Goal: Task Accomplishment & Management: Manage account settings

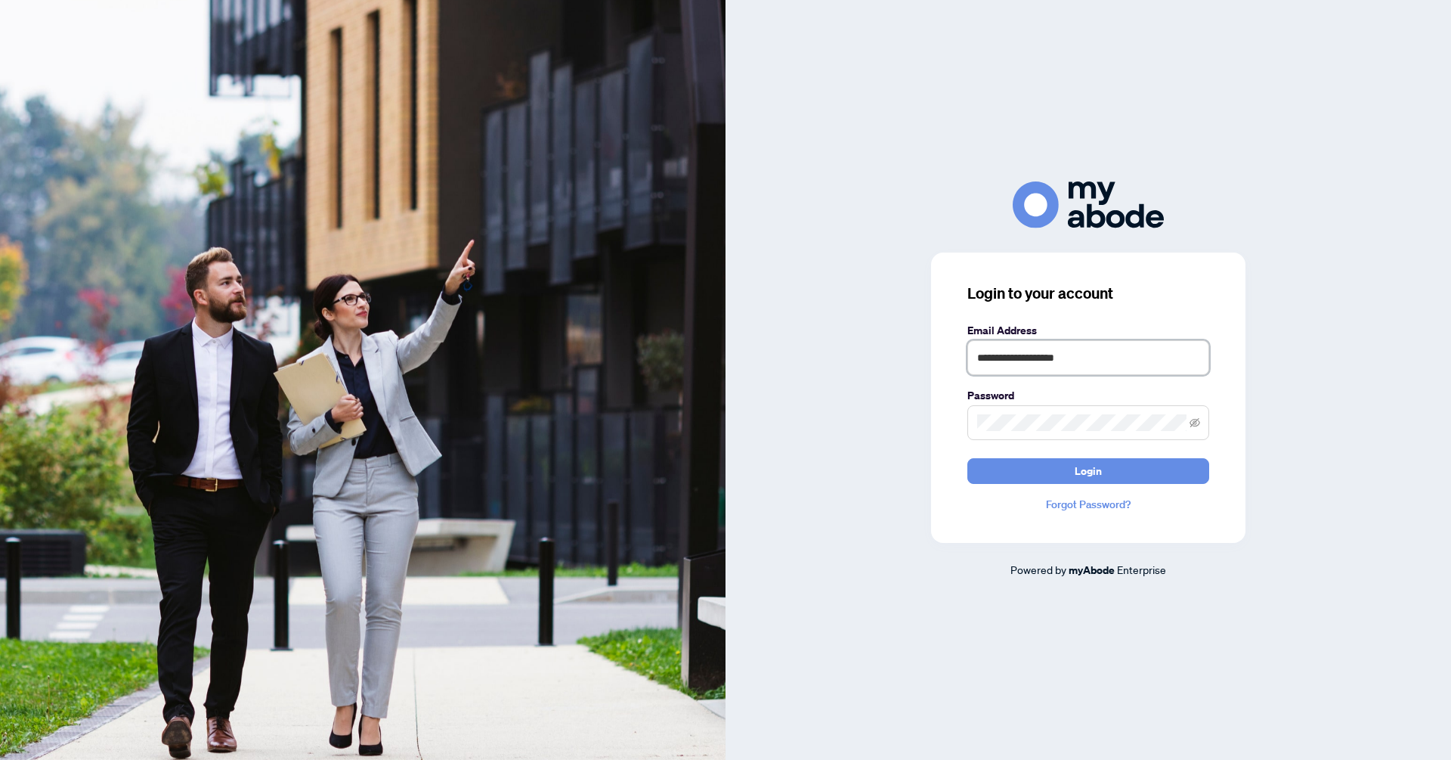
click at [1074, 349] on input "**********" at bounding box center [1088, 357] width 242 height 35
type input "**********"
click at [1051, 471] on button "Login" at bounding box center [1088, 471] width 242 height 26
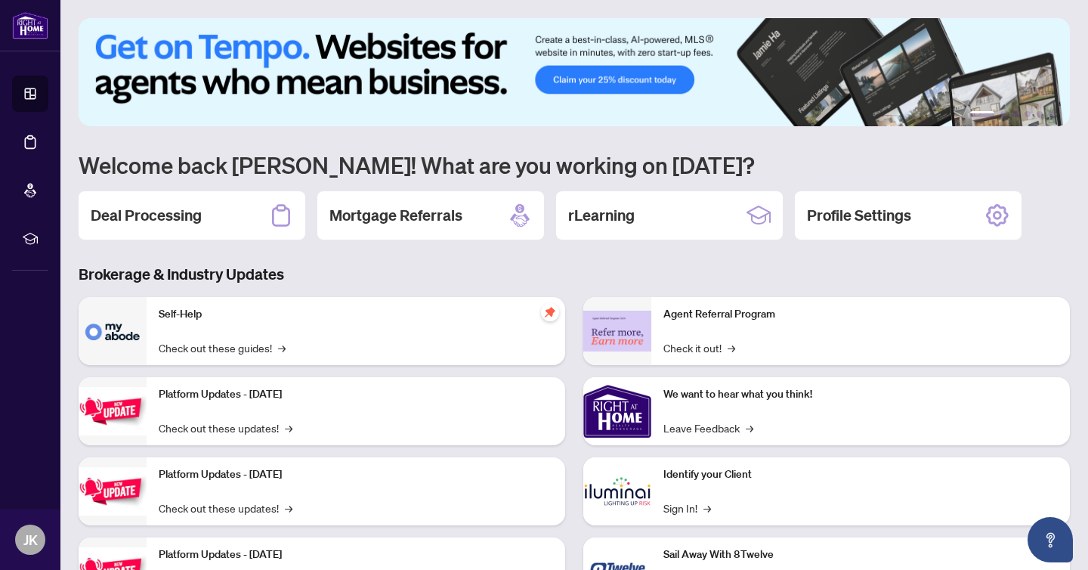
click at [181, 221] on h2 "Deal Processing" at bounding box center [146, 215] width 111 height 21
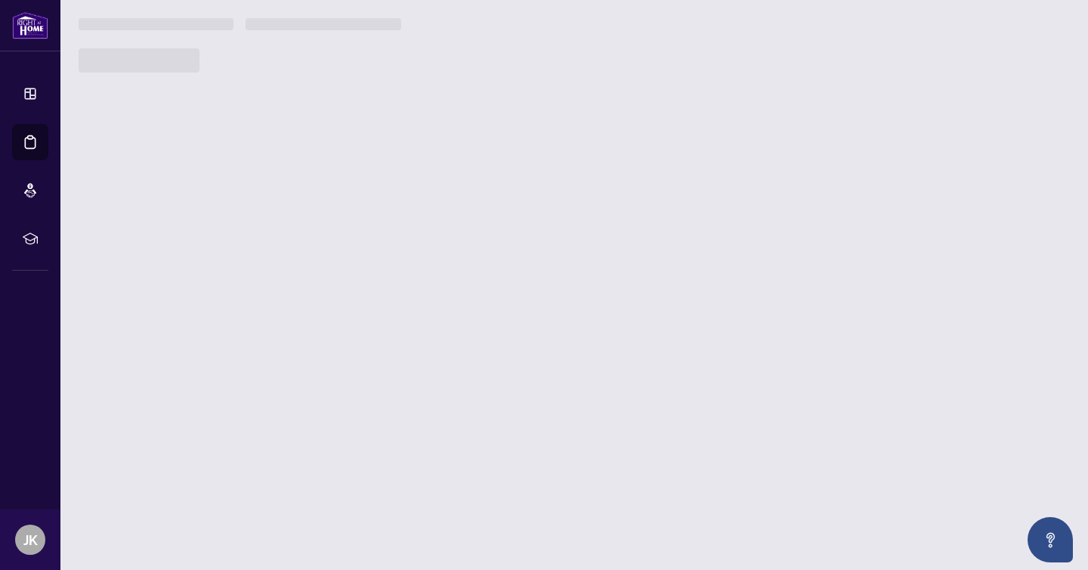
click at [182, 221] on main "1 2 3 4 5 6 Welcome back Jessica! What are you working on today? Deal Processin…" at bounding box center [574, 285] width 1028 height 570
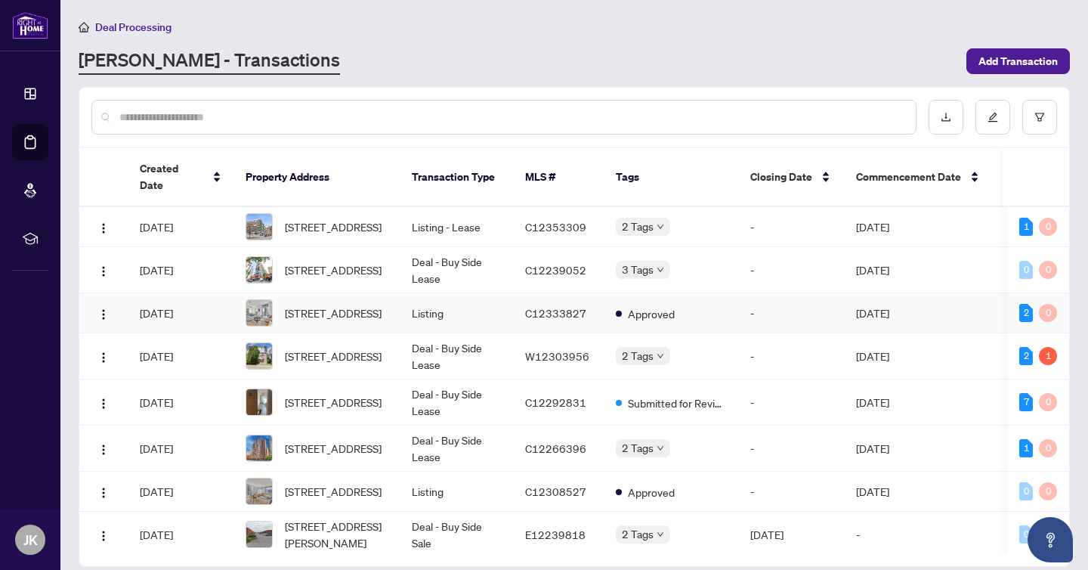
scroll to position [40, 0]
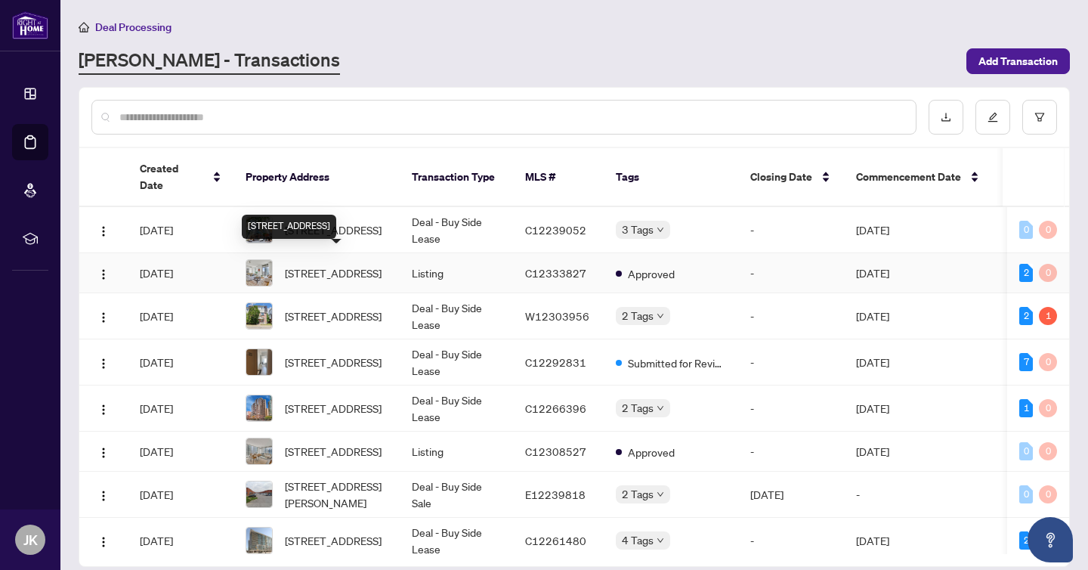
click at [354, 265] on span "2109-825 Church St, Toronto, Ontario M4W 3Z4, Canada" at bounding box center [333, 273] width 97 height 17
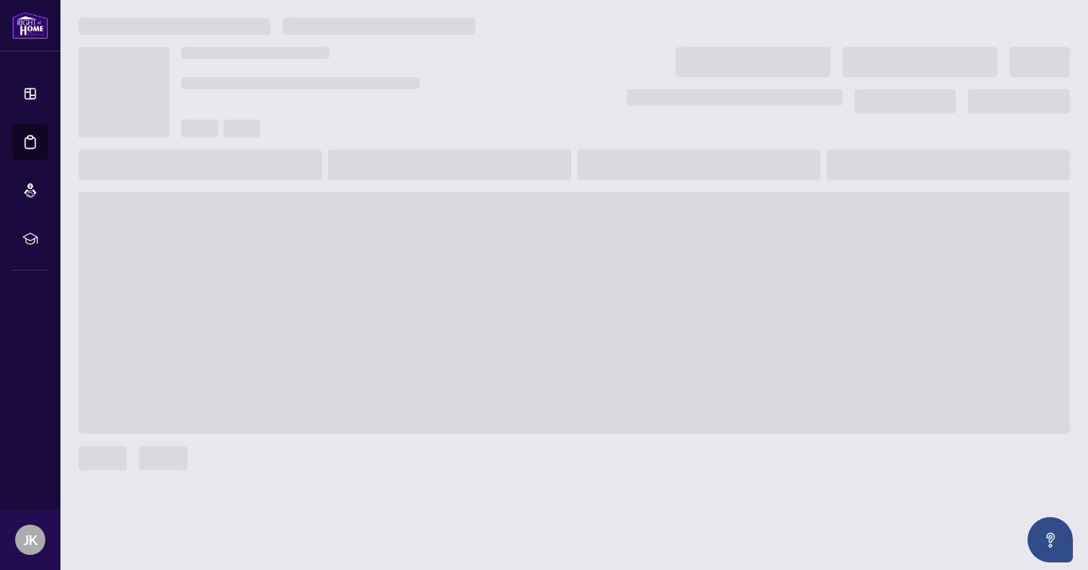
click at [234, 156] on main at bounding box center [574, 285] width 1028 height 570
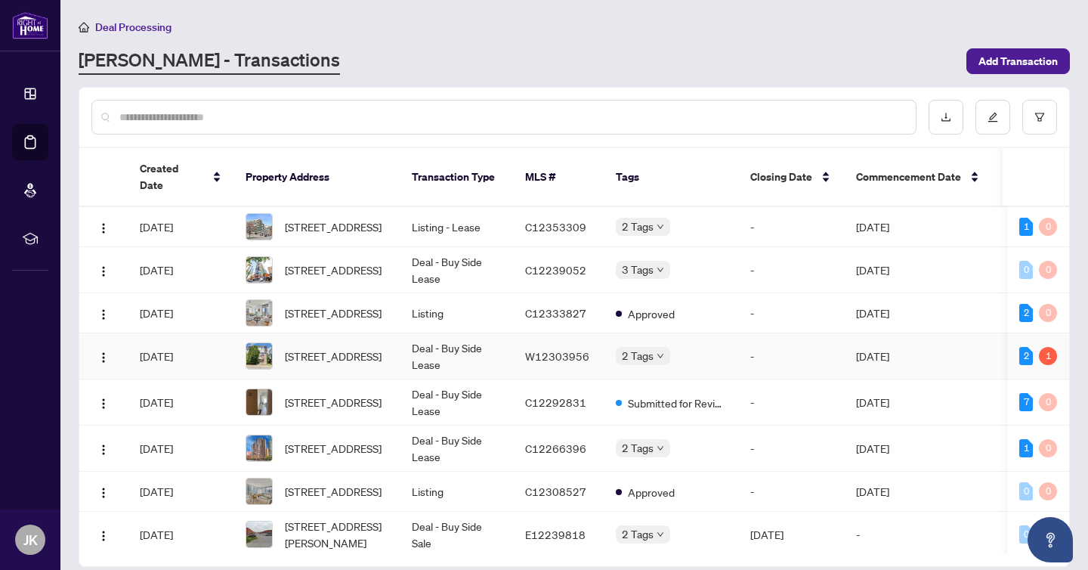
click at [348, 348] on span "77-6830 Meadowvale Town Cent Circ, Mississauga, Ontario L5N 7T5, Canada" at bounding box center [333, 356] width 97 height 17
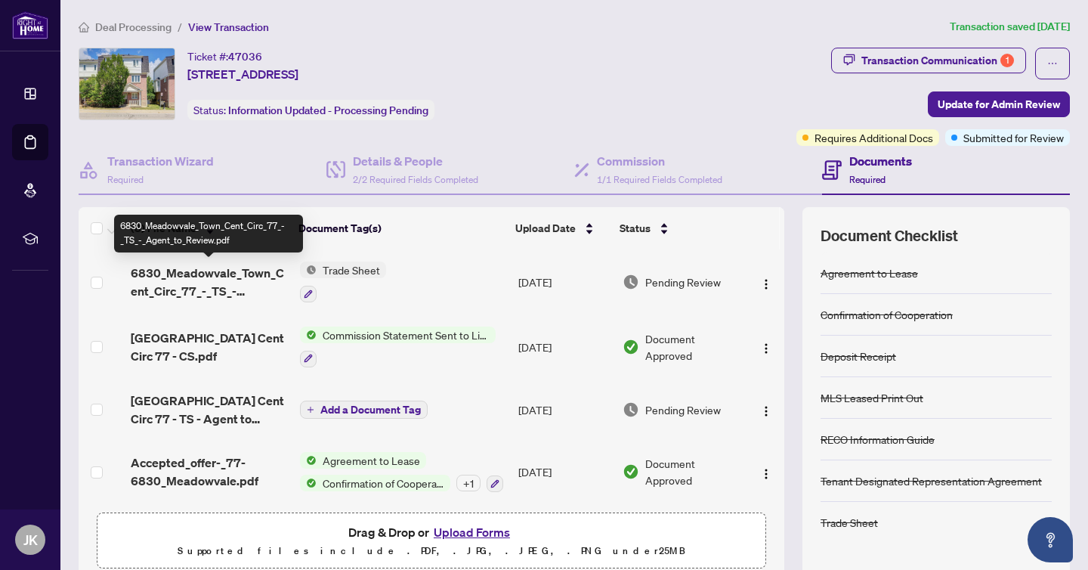
click at [191, 269] on span "6830_Meadowvale_Town_Cent_Circ_77_-_TS_-_Agent_to_Review.pdf" at bounding box center [209, 282] width 157 height 36
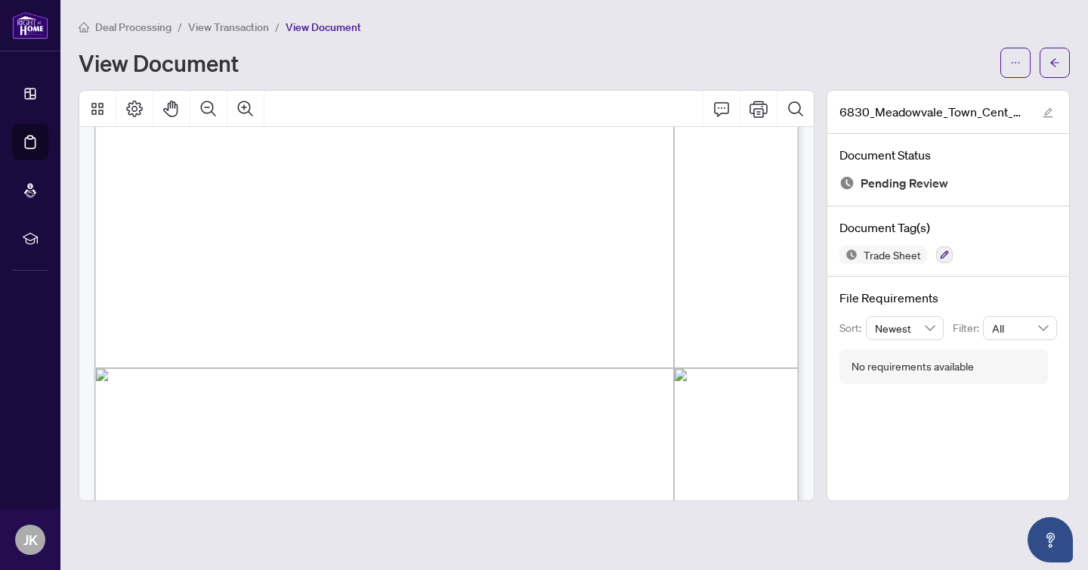
scroll to position [468, 0]
click at [1063, 66] on button "button" at bounding box center [1055, 63] width 30 height 30
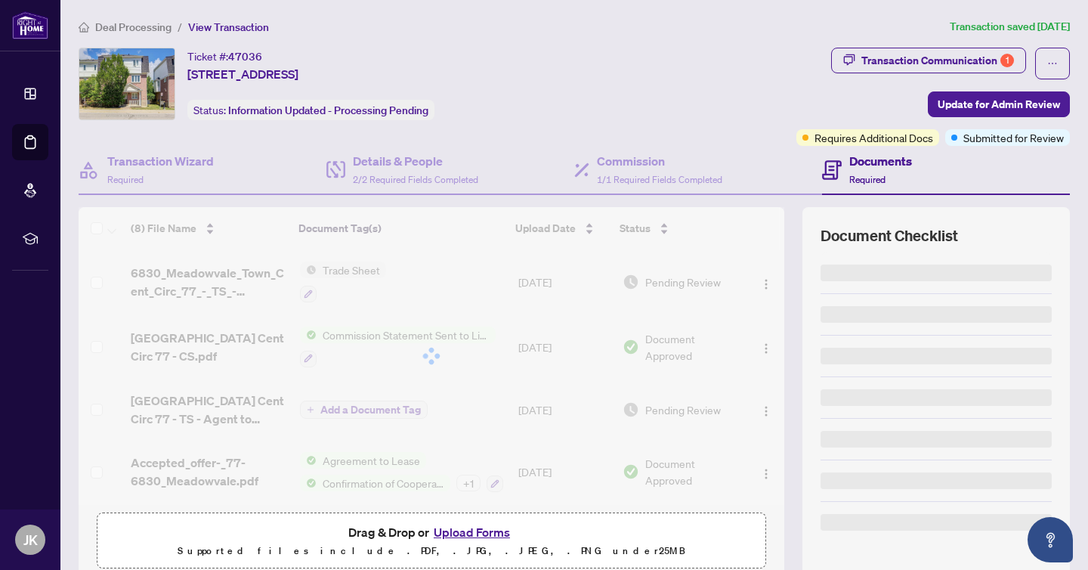
click at [744, 83] on div "Ticket #: 47036 77-6830 Meadowvale Town Cent Circ, Mississauga, Ontario L5N 7T5…" at bounding box center [435, 84] width 712 height 73
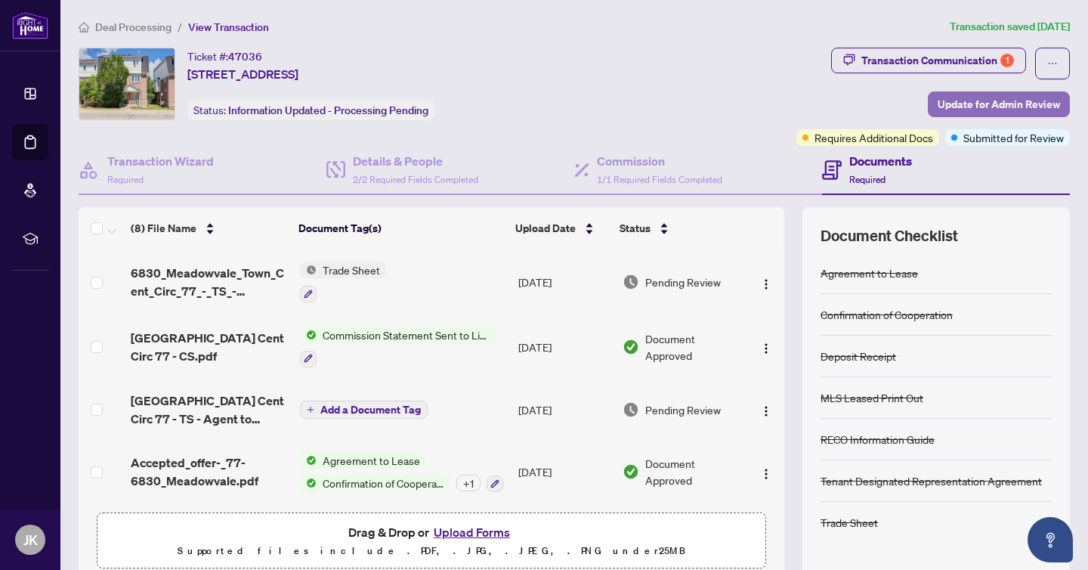
click at [988, 100] on span "Update for Admin Review" at bounding box center [999, 104] width 122 height 24
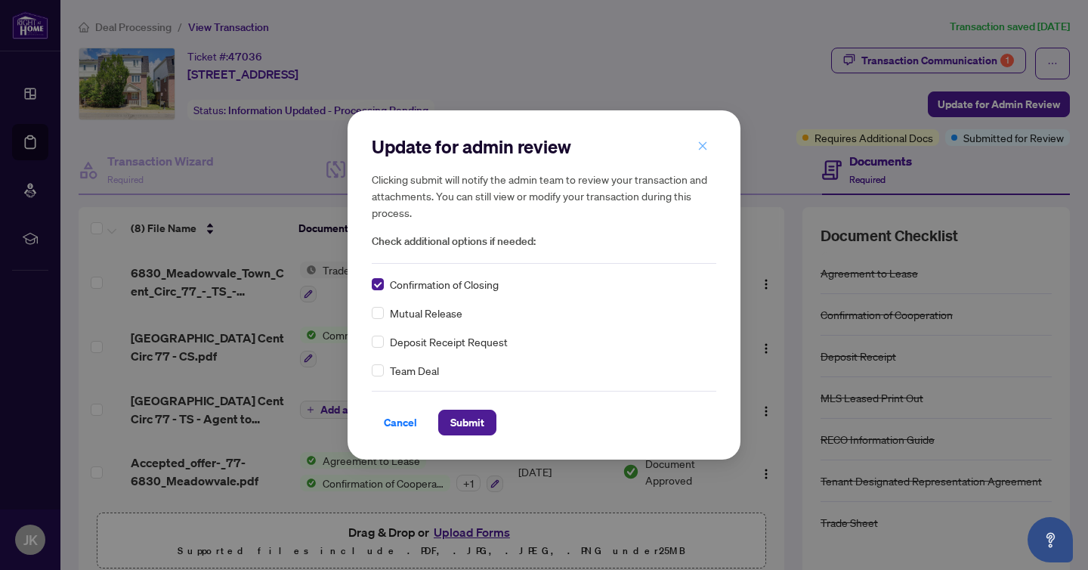
click at [707, 144] on icon "close" at bounding box center [703, 146] width 11 height 11
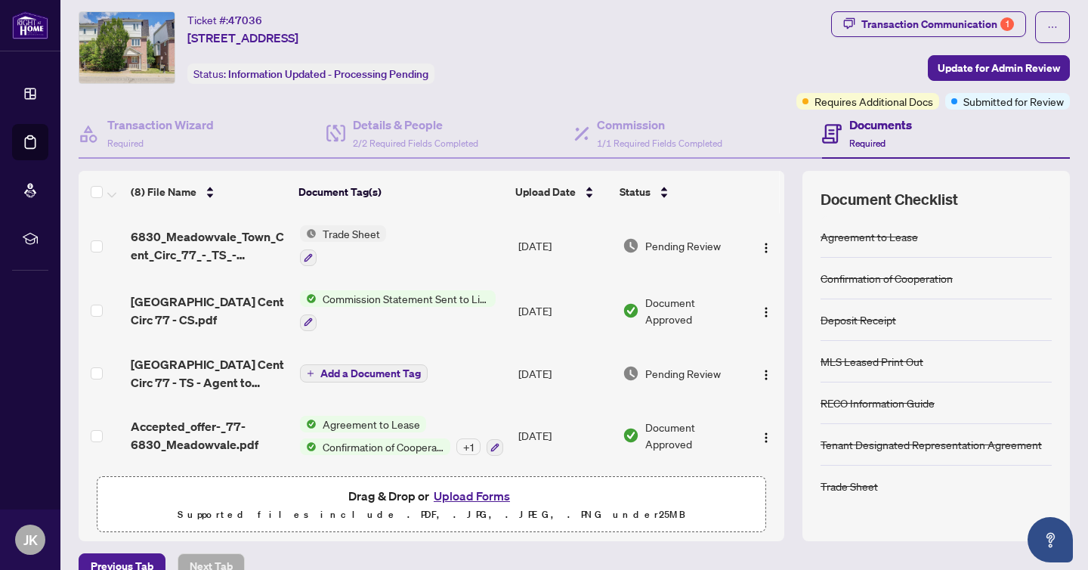
scroll to position [38, 0]
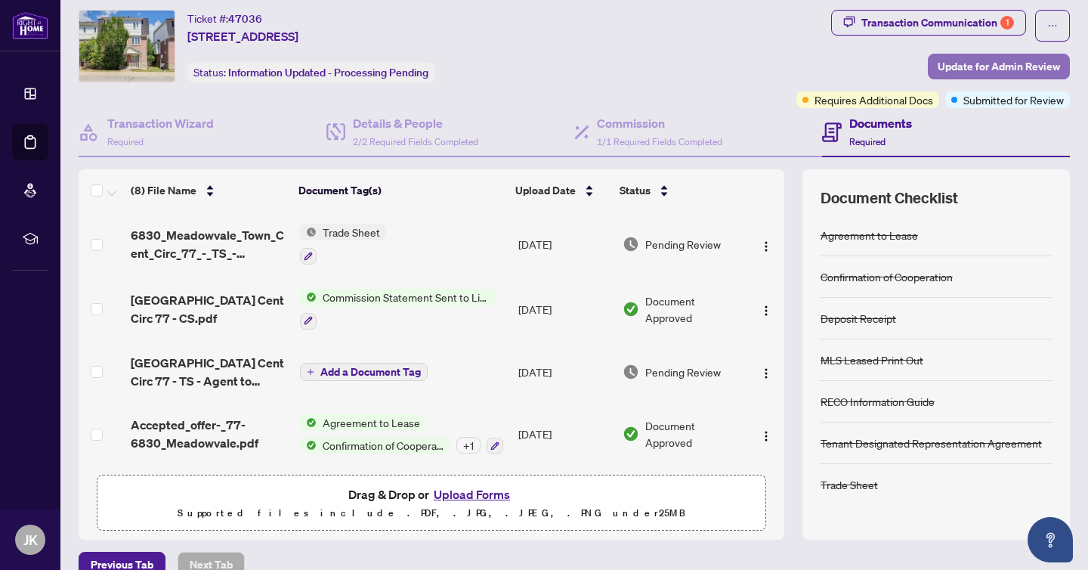
click at [1004, 70] on span "Update for Admin Review" at bounding box center [999, 66] width 122 height 24
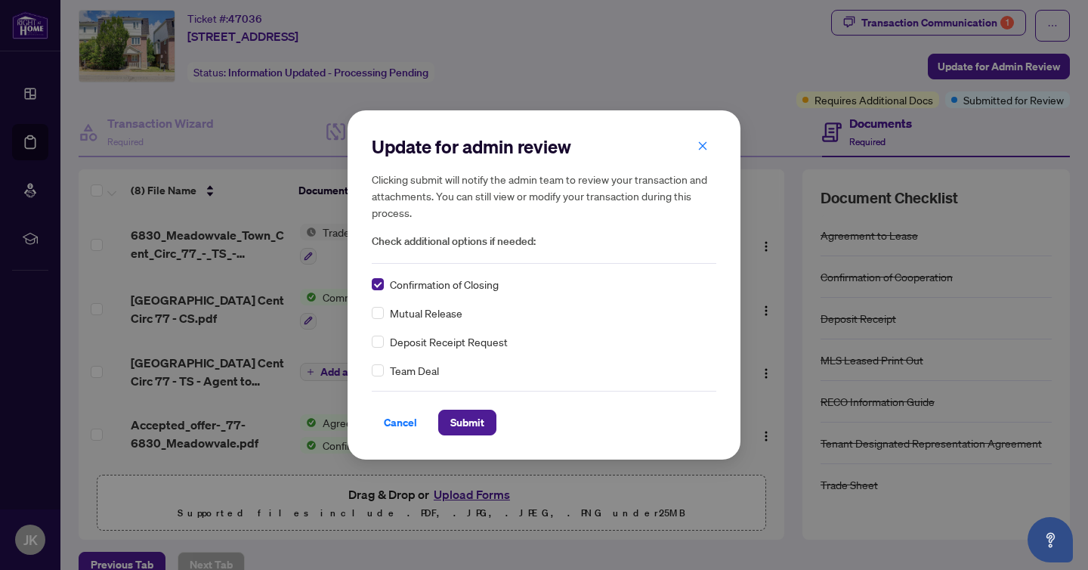
drag, startPoint x: 471, startPoint y: 426, endPoint x: 741, endPoint y: 179, distance: 366.0
click at [745, 184] on div "Update for admin review Clicking submit will notify the admin team to review yo…" at bounding box center [544, 285] width 1088 height 570
click at [709, 150] on button "button" at bounding box center [703, 146] width 30 height 26
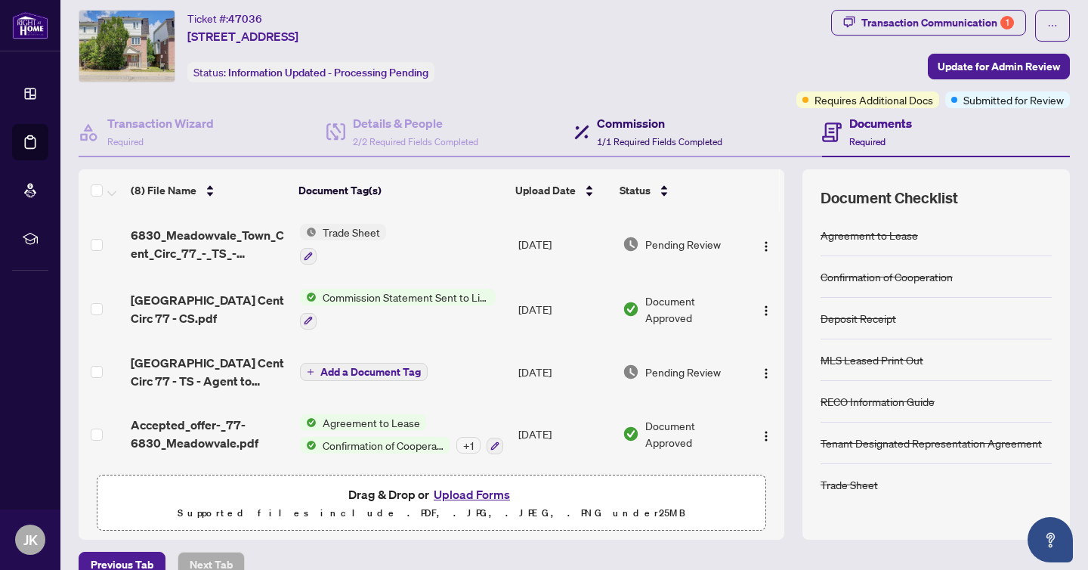
click at [670, 134] on div "Commission 1/1 Required Fields Completed" at bounding box center [659, 132] width 125 height 36
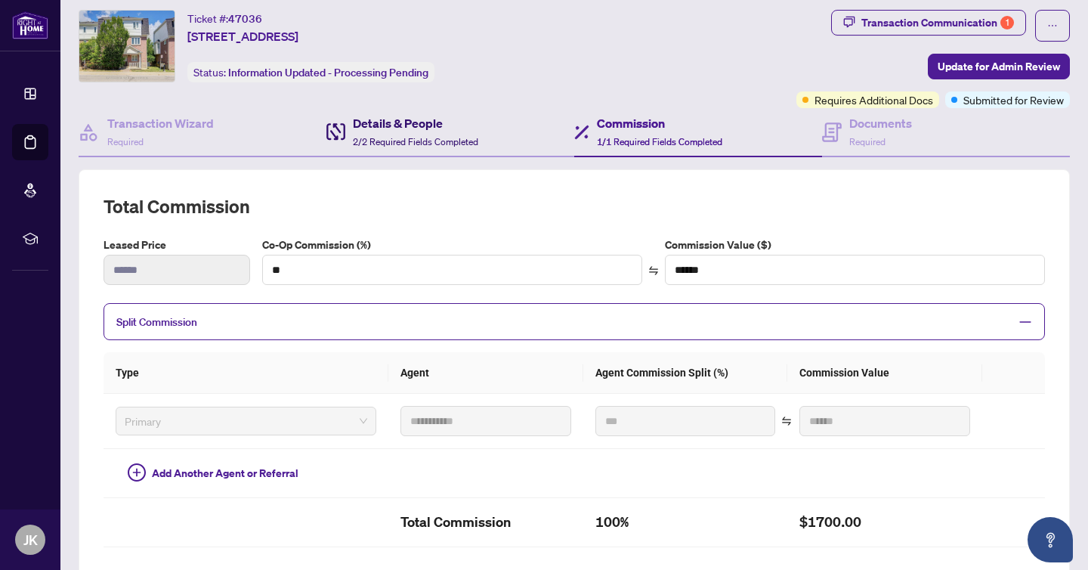
click at [385, 136] on span "2/2 Required Fields Completed" at bounding box center [415, 141] width 125 height 11
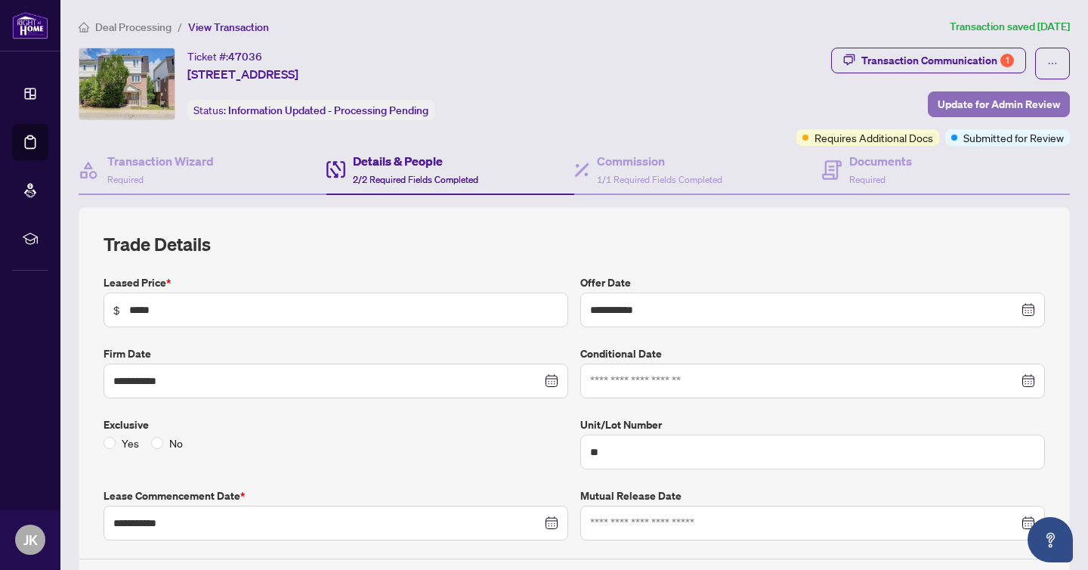
click at [974, 110] on span "Update for Admin Review" at bounding box center [999, 104] width 122 height 24
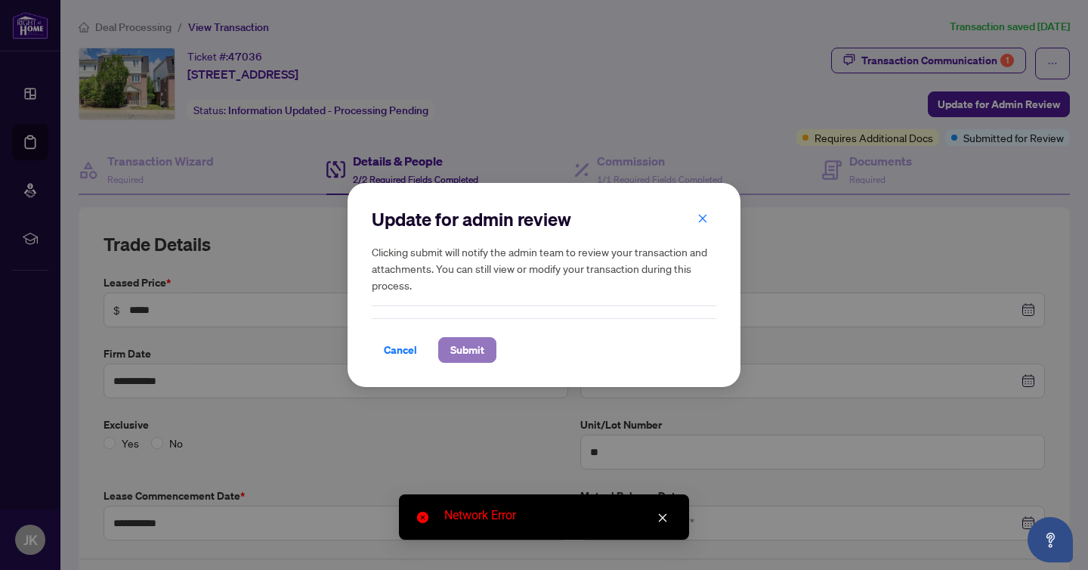
click at [465, 359] on span "Submit" at bounding box center [467, 350] width 34 height 24
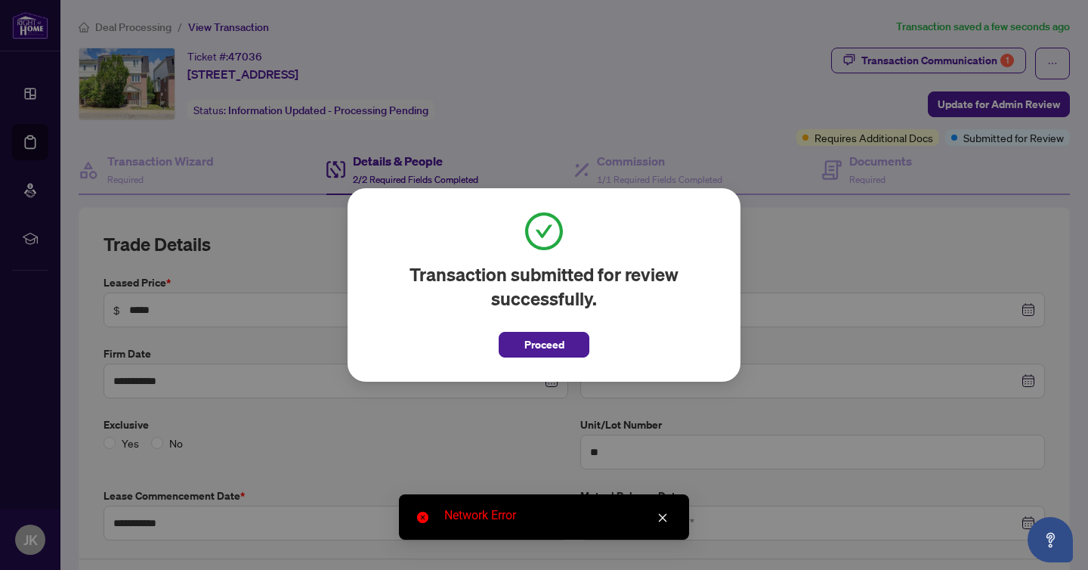
drag, startPoint x: 570, startPoint y: 350, endPoint x: 916, endPoint y: 252, distance: 359.9
click at [570, 350] on button "Proceed" at bounding box center [544, 345] width 91 height 26
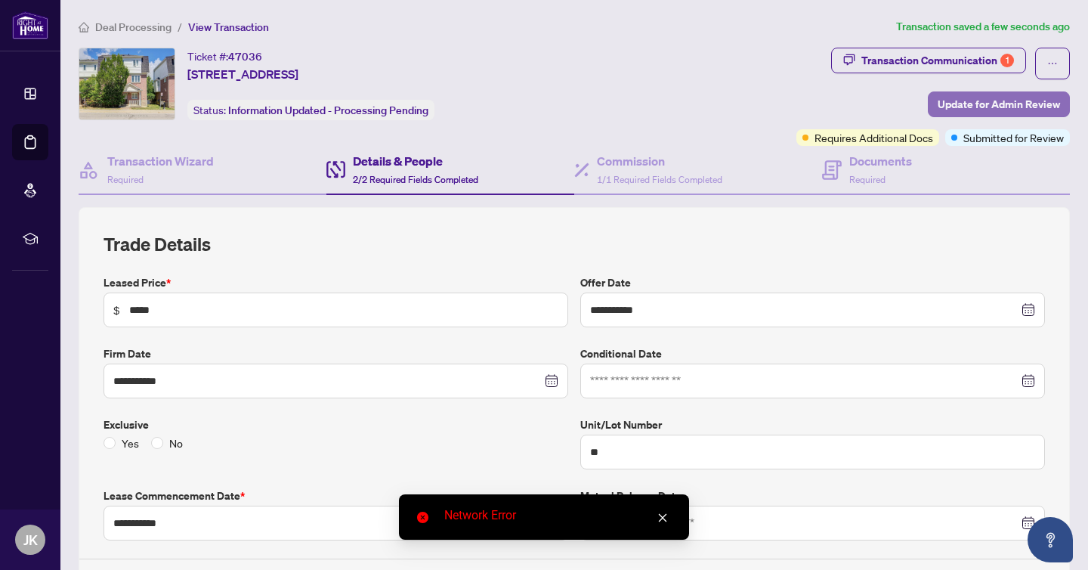
click at [1012, 106] on span "Update for Admin Review" at bounding box center [999, 104] width 122 height 24
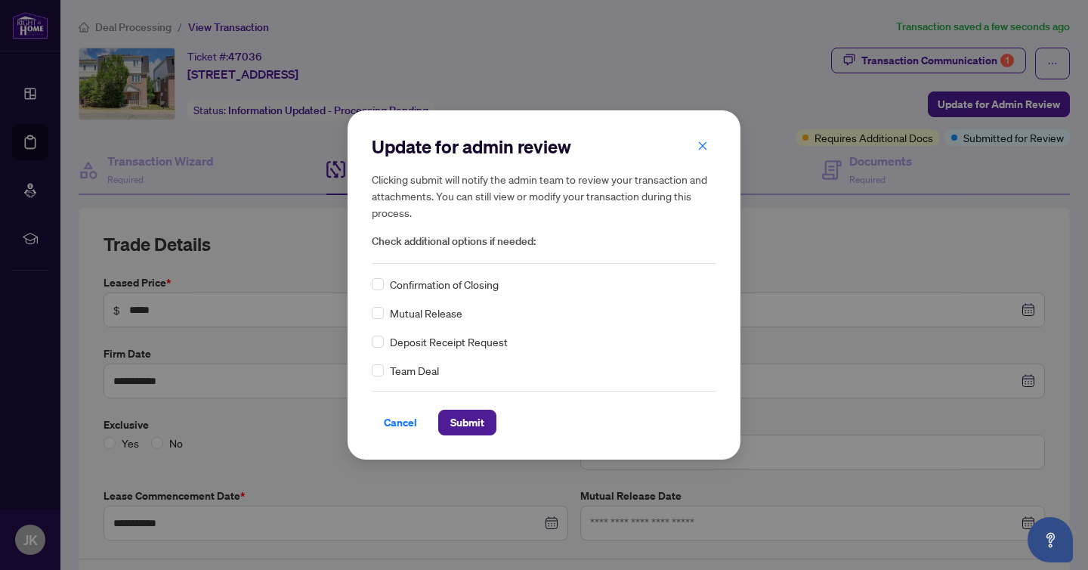
click at [393, 286] on span "Confirmation of Closing" at bounding box center [444, 284] width 109 height 17
click at [460, 426] on span "Submit" at bounding box center [467, 422] width 34 height 24
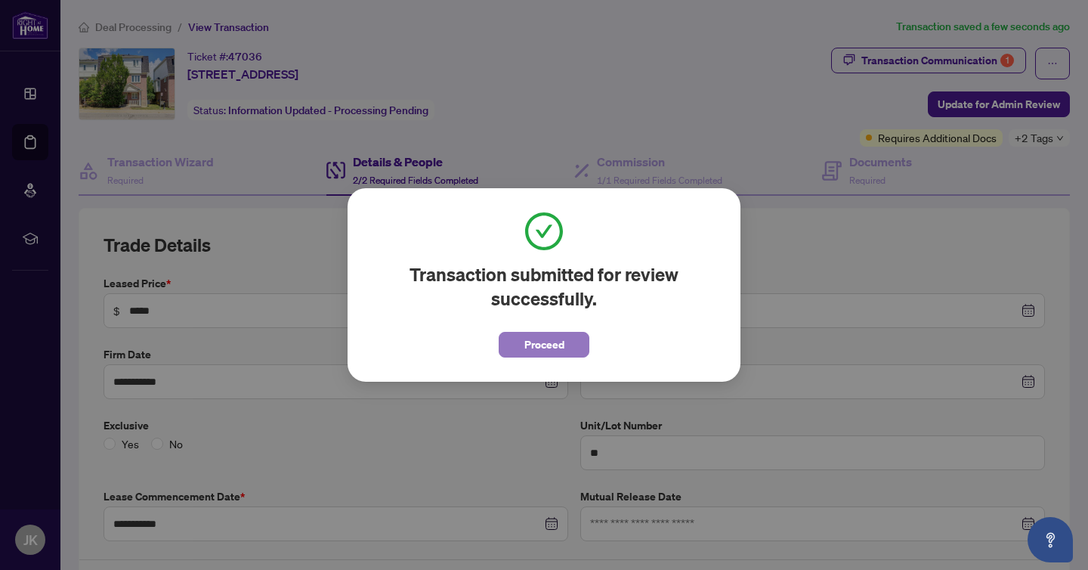
click at [540, 352] on span "Proceed" at bounding box center [545, 345] width 40 height 24
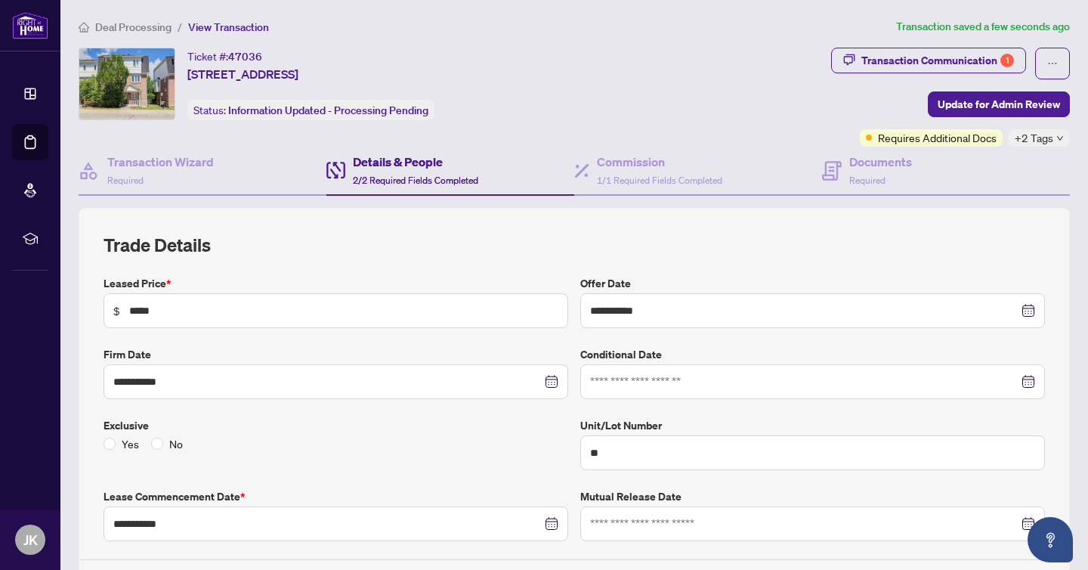
click at [158, 31] on span "Deal Processing" at bounding box center [133, 27] width 76 height 14
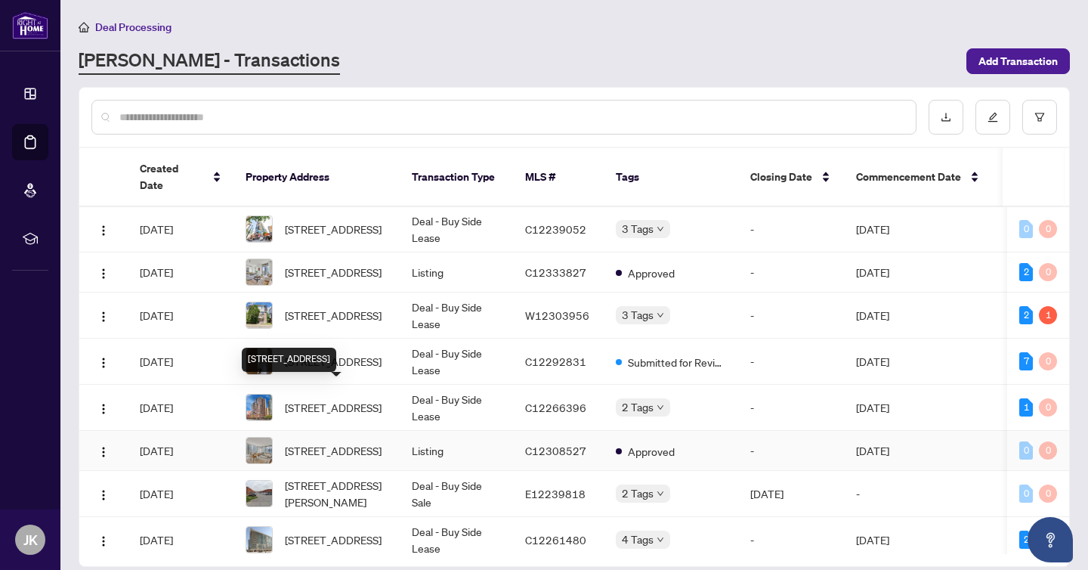
scroll to position [51, 0]
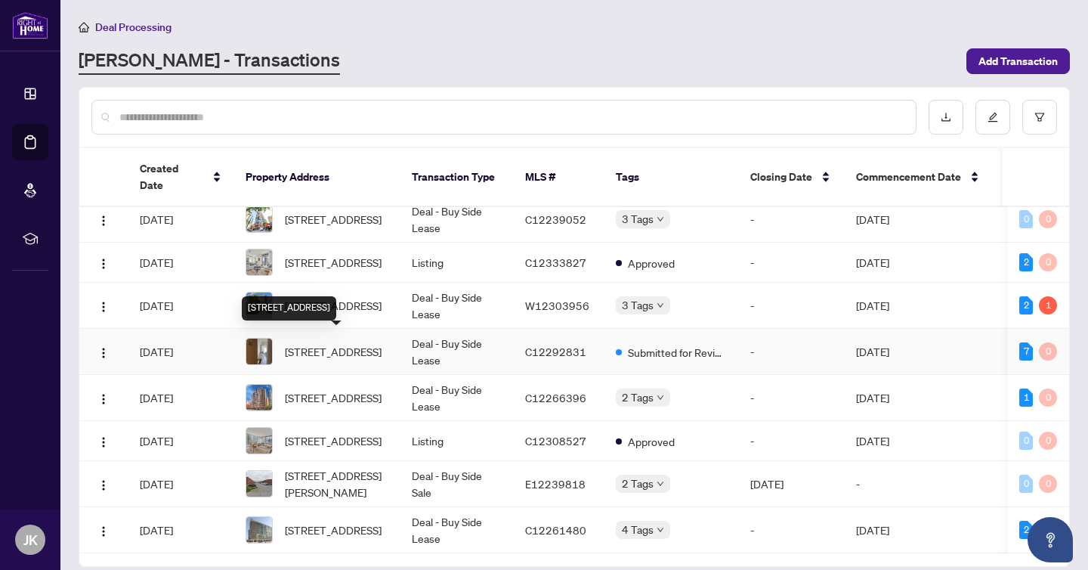
click at [342, 345] on span "[STREET_ADDRESS]" at bounding box center [333, 351] width 97 height 17
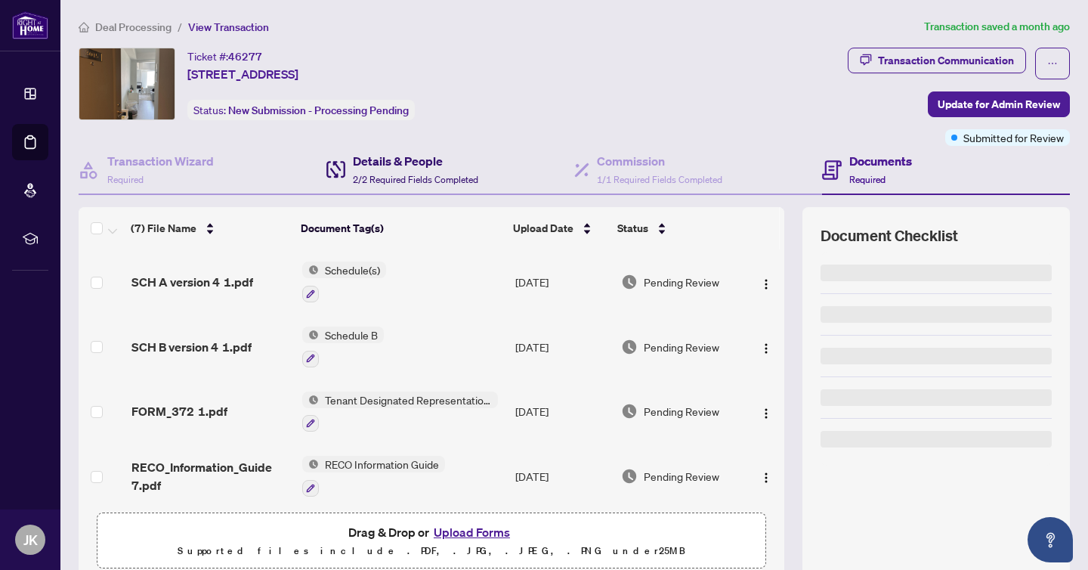
click at [405, 180] on span "2/2 Required Fields Completed" at bounding box center [415, 179] width 125 height 11
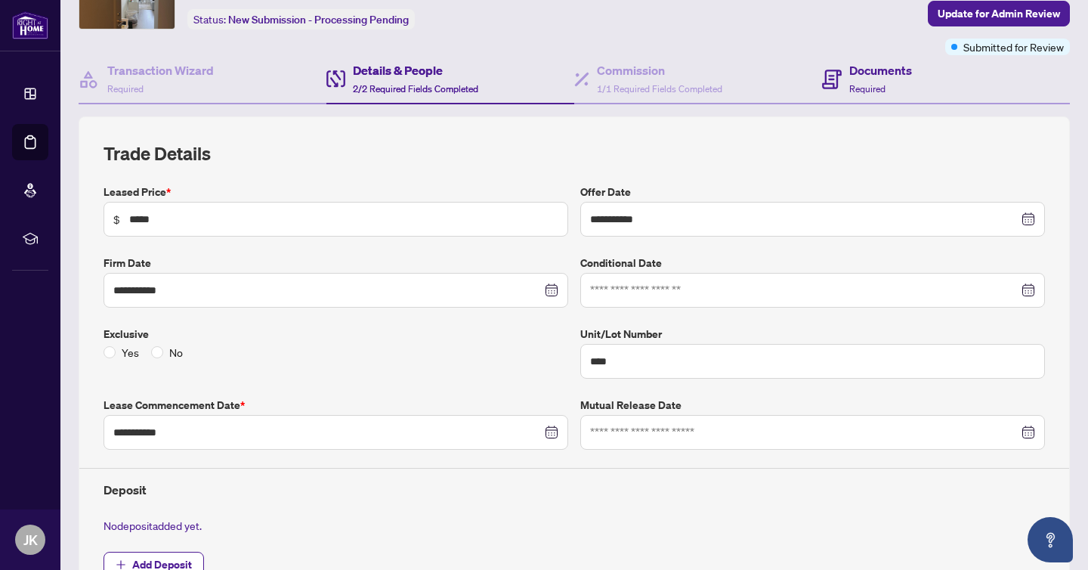
scroll to position [55, 0]
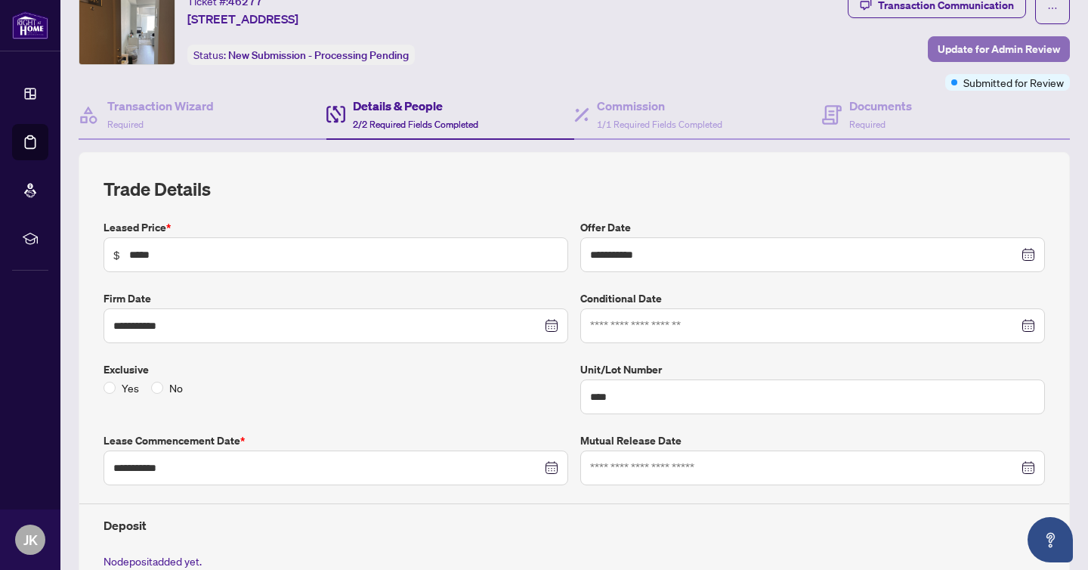
click at [989, 45] on span "Update for Admin Review" at bounding box center [999, 49] width 122 height 24
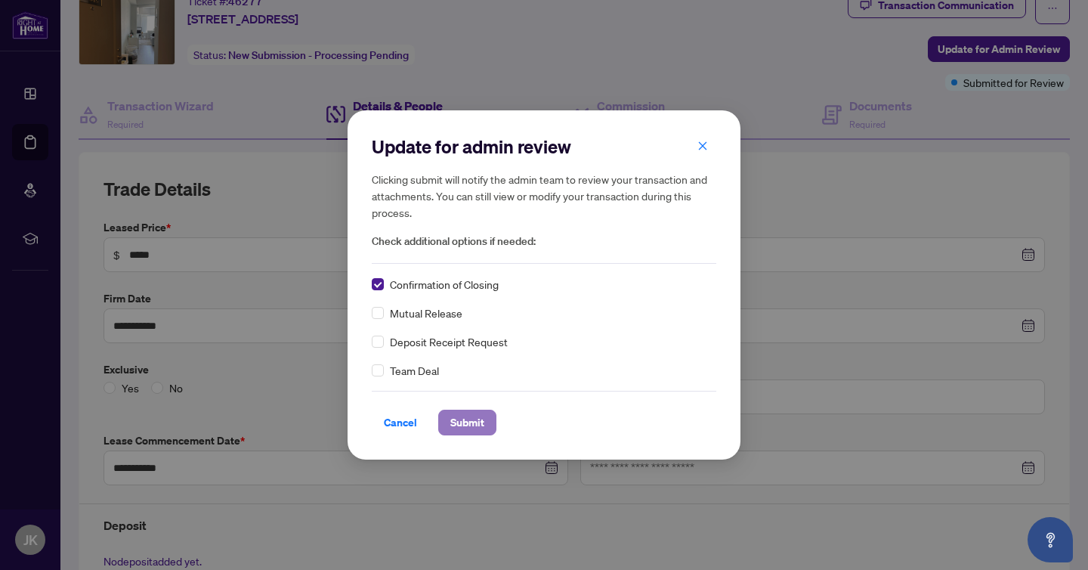
click at [467, 413] on span "Submit" at bounding box center [467, 422] width 34 height 24
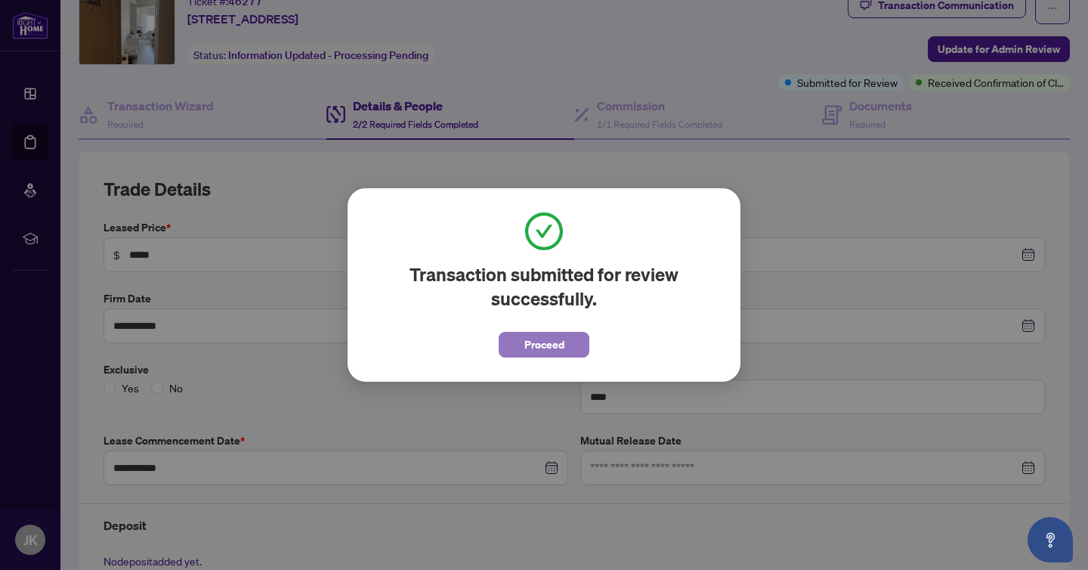
click at [520, 342] on button "Proceed" at bounding box center [544, 345] width 91 height 26
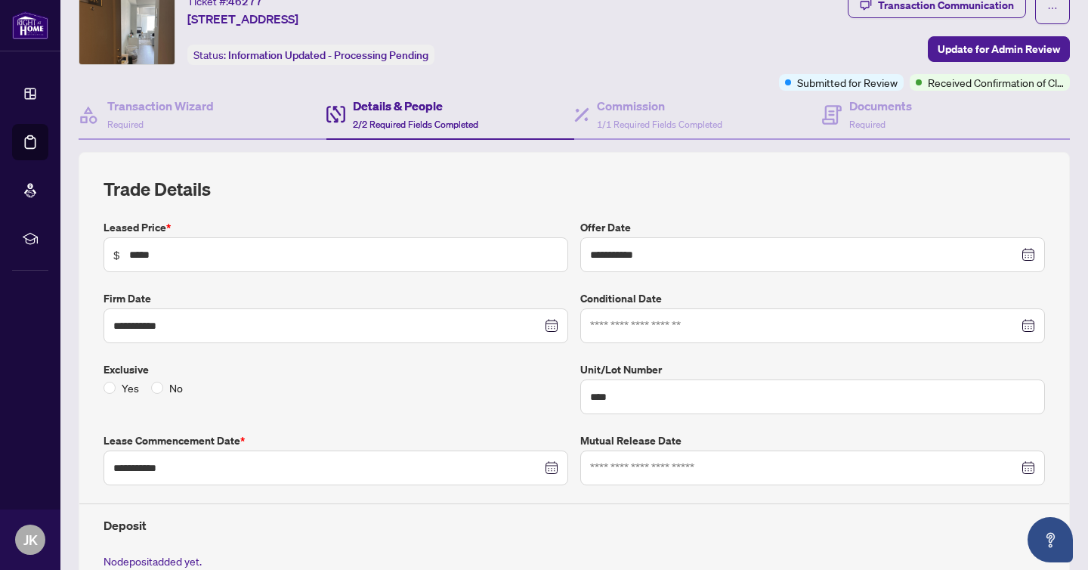
scroll to position [0, 0]
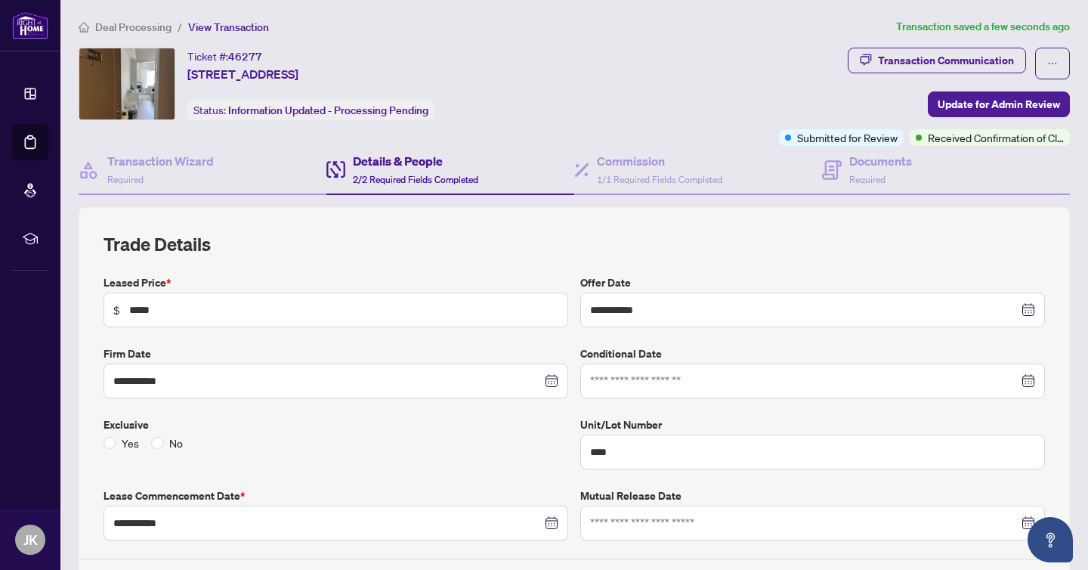
click at [110, 22] on span "Deal Processing" at bounding box center [133, 27] width 76 height 14
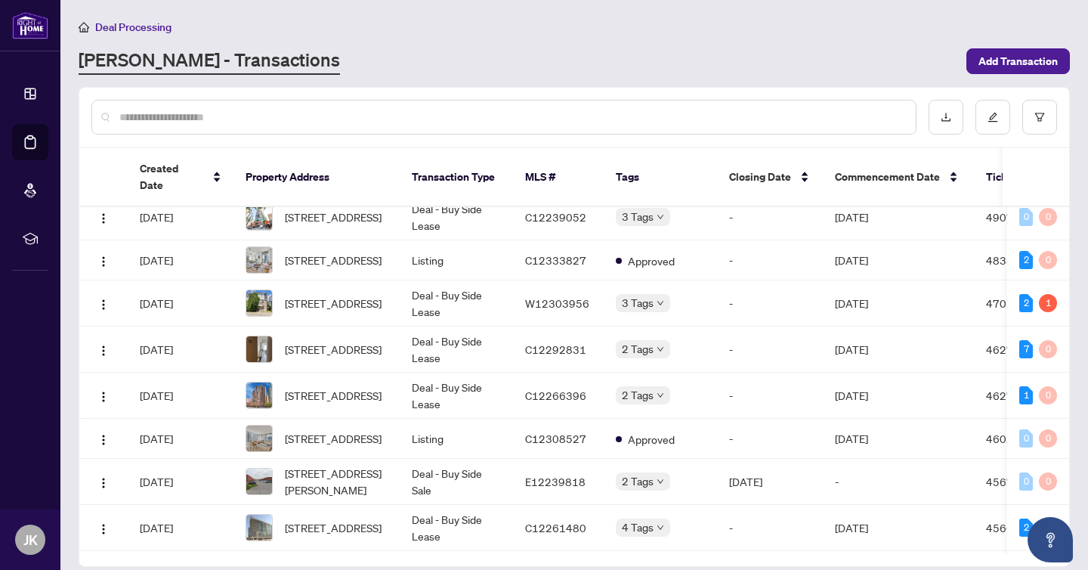
scroll to position [56, 0]
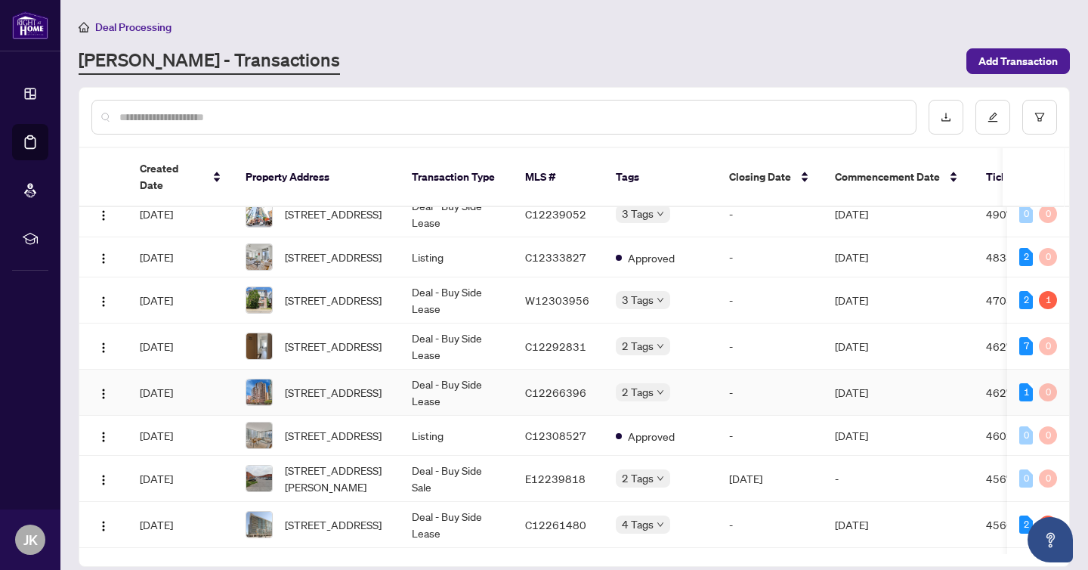
click at [616, 399] on div "Approved Pending Payment" at bounding box center [616, 399] width 0 height 0
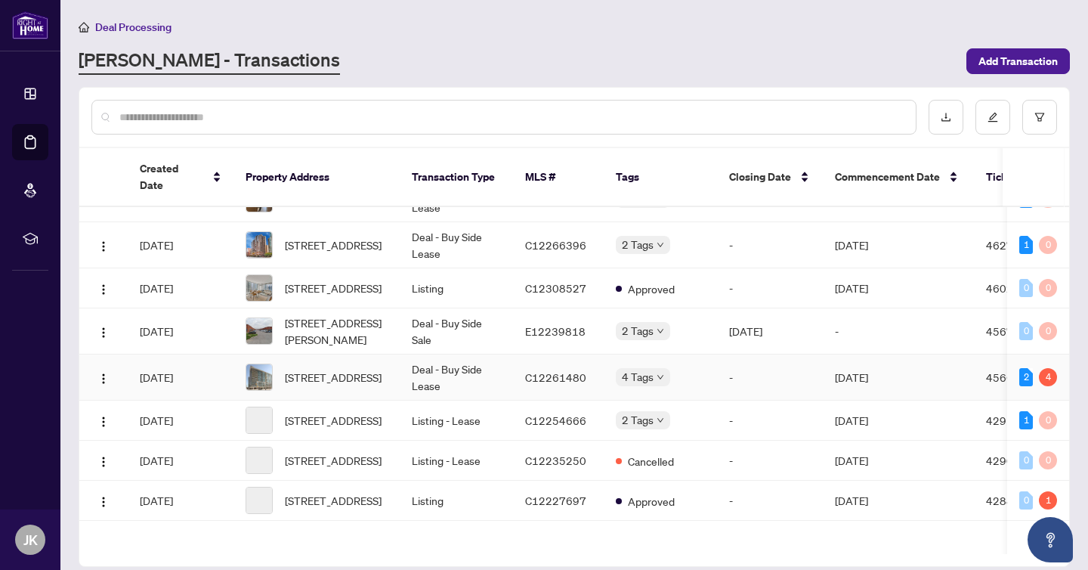
scroll to position [205, 0]
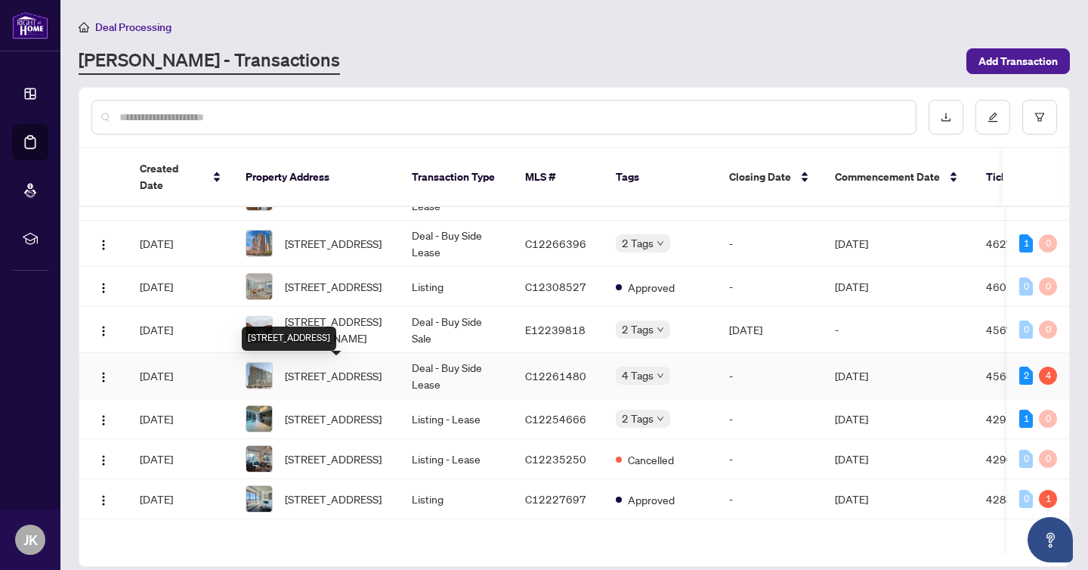
click at [363, 379] on span "[STREET_ADDRESS]" at bounding box center [333, 375] width 97 height 17
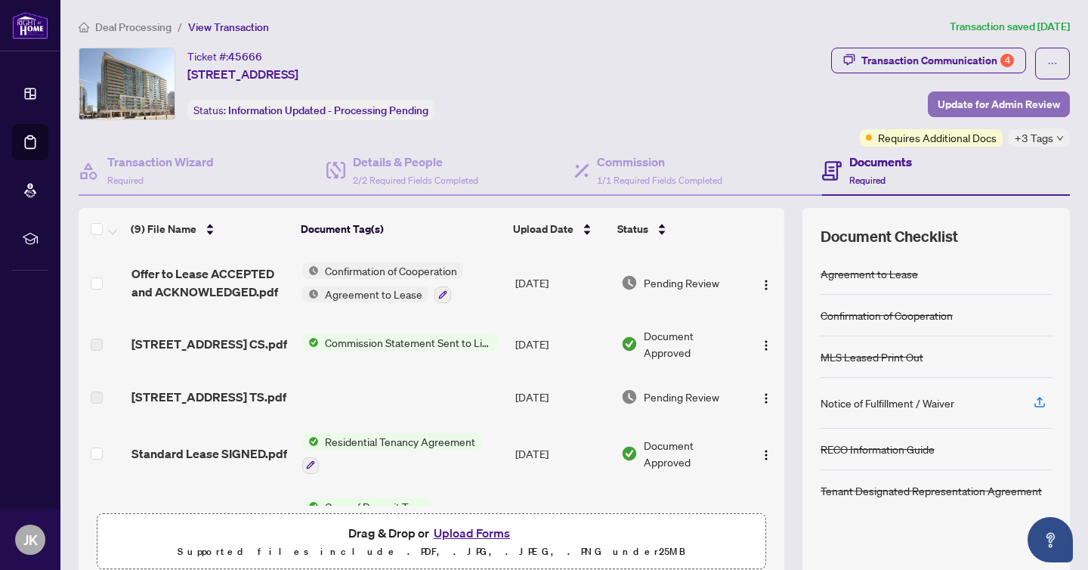
click at [976, 104] on span "Update for Admin Review" at bounding box center [999, 104] width 122 height 24
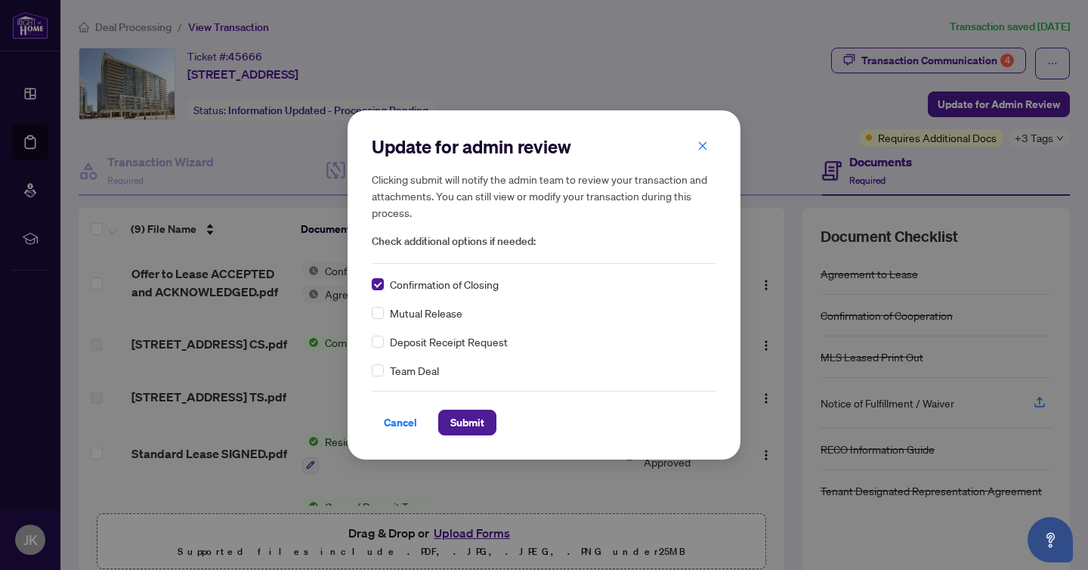
drag, startPoint x: 477, startPoint y: 426, endPoint x: 714, endPoint y: 233, distance: 305.7
click at [748, 196] on div "Update for admin review Clicking submit will notify the admin team to review yo…" at bounding box center [544, 285] width 1088 height 570
click at [404, 423] on span "Cancel" at bounding box center [400, 422] width 33 height 24
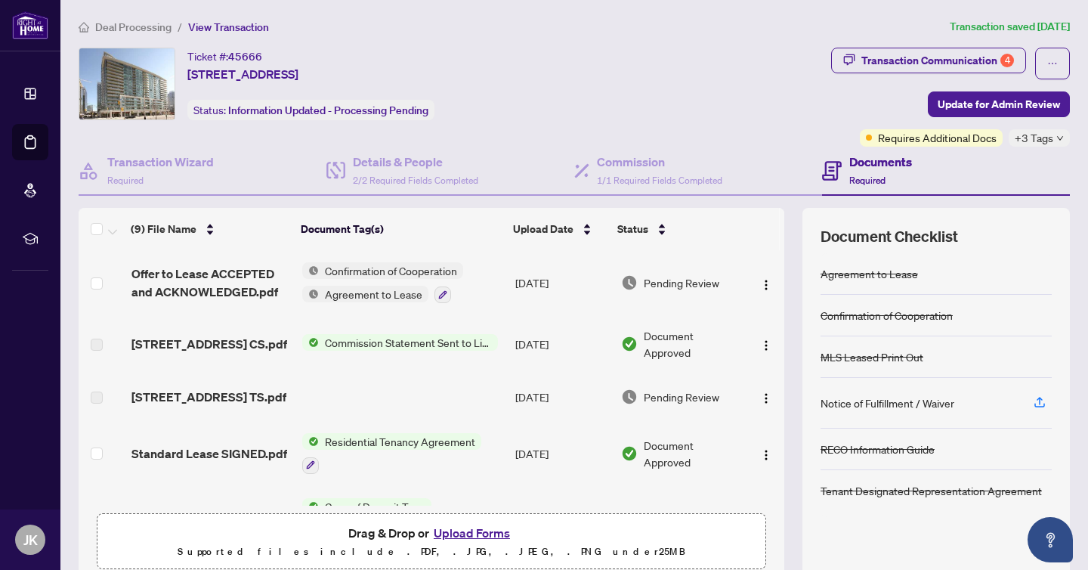
click at [167, 296] on span "Offer to Lease ACCEPTED and ACKNOWLEDGED.pdf" at bounding box center [211, 283] width 159 height 36
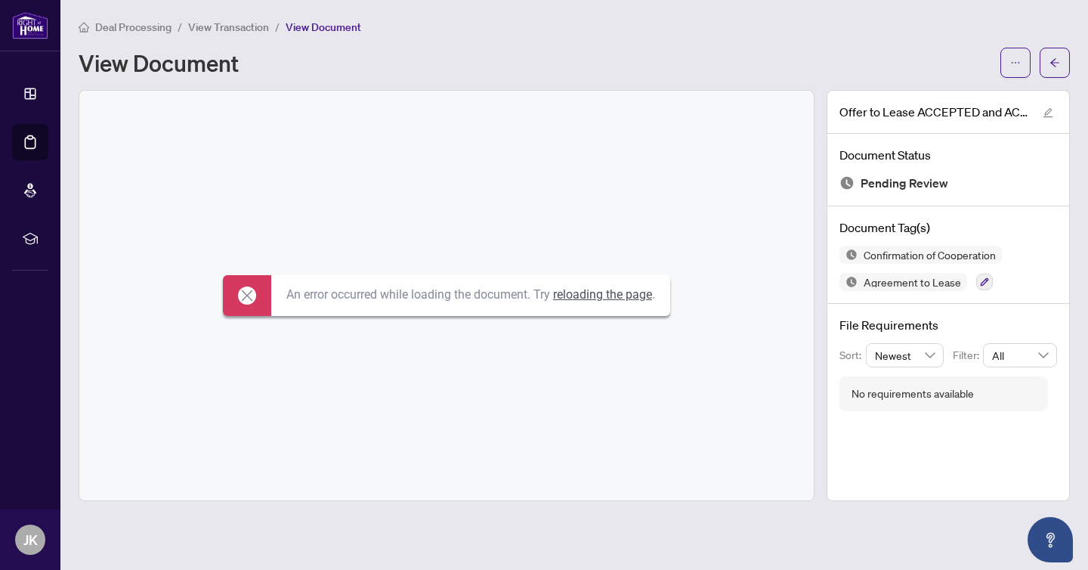
click at [608, 292] on link "reloading the page" at bounding box center [602, 294] width 99 height 14
click at [626, 295] on link "reloading the page" at bounding box center [602, 294] width 99 height 14
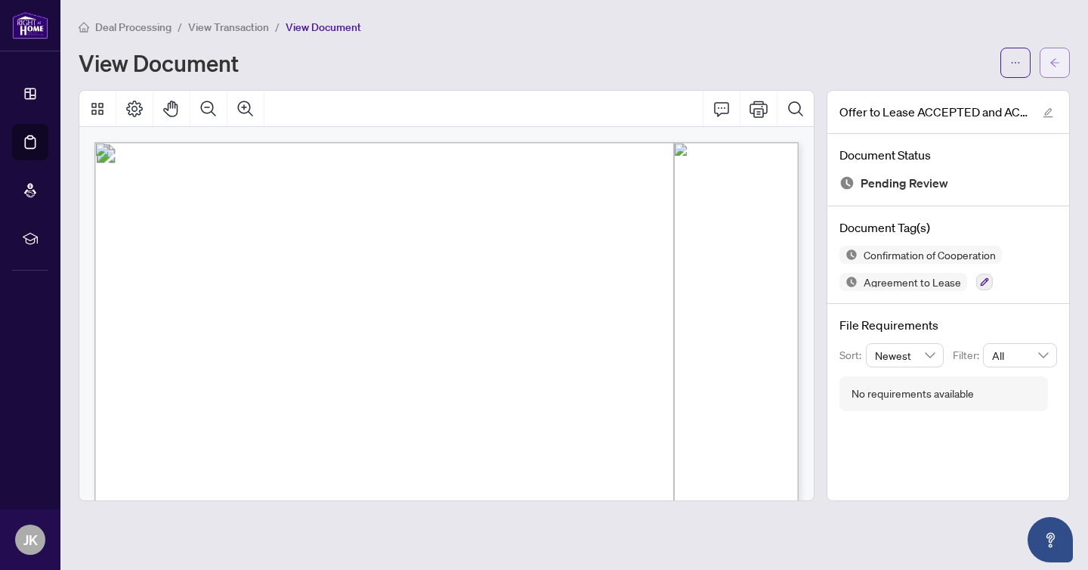
click at [1051, 65] on icon "arrow-left" at bounding box center [1055, 62] width 11 height 11
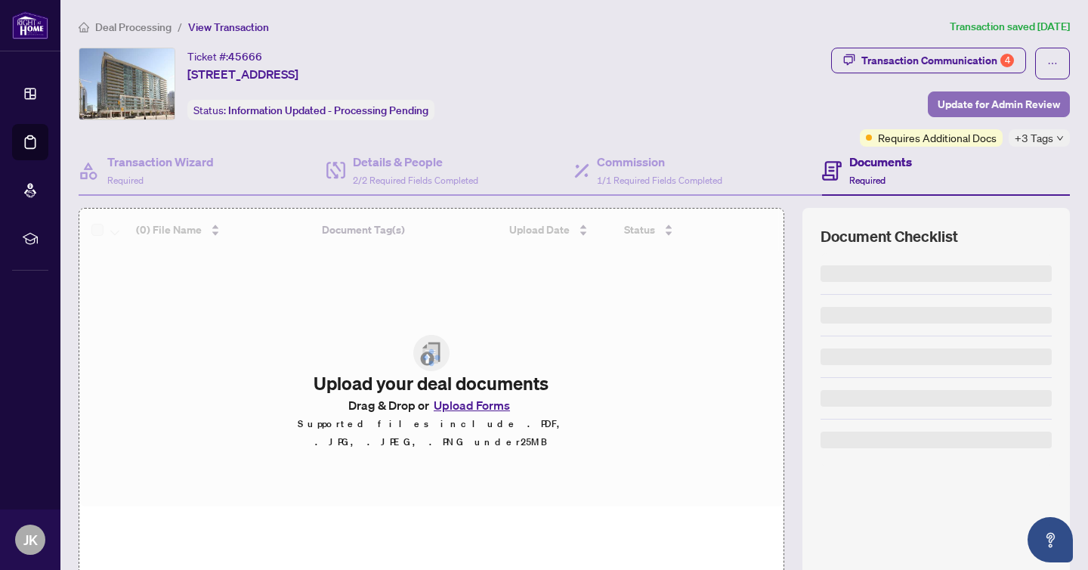
click at [965, 102] on span "Update for Admin Review" at bounding box center [999, 104] width 122 height 24
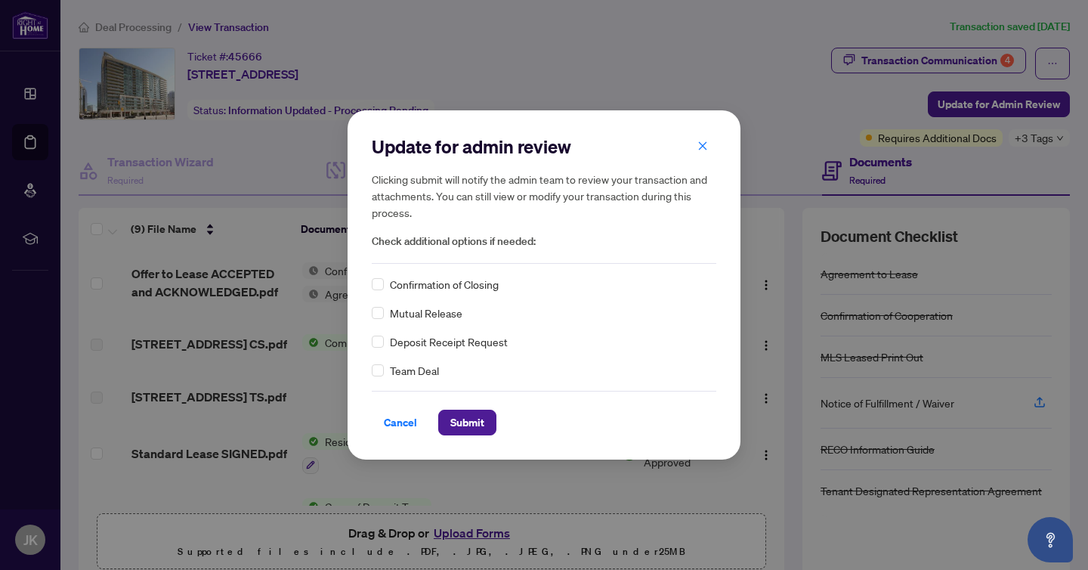
click at [1039, 138] on div "Update for admin review Clicking submit will notify the admin team to review yo…" at bounding box center [544, 285] width 1088 height 570
click at [1040, 138] on div "Update for admin review Clicking submit will notify the admin team to review yo…" at bounding box center [544, 285] width 1088 height 570
click at [408, 429] on span "Cancel" at bounding box center [400, 422] width 33 height 24
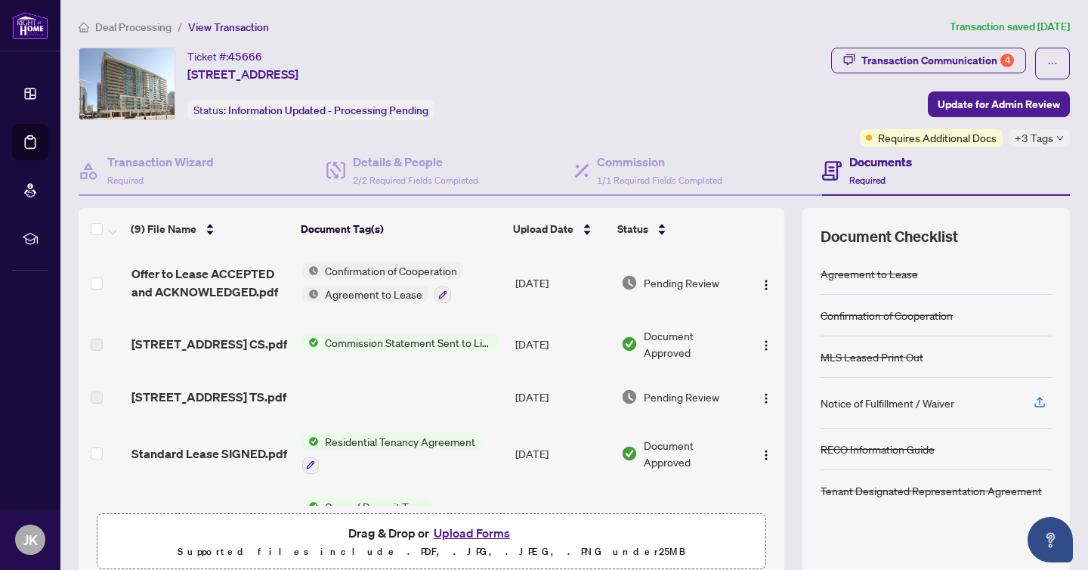
click at [1039, 135] on span "+3 Tags" at bounding box center [1034, 137] width 39 height 17
click at [980, 101] on span "Update for Admin Review" at bounding box center [999, 104] width 122 height 24
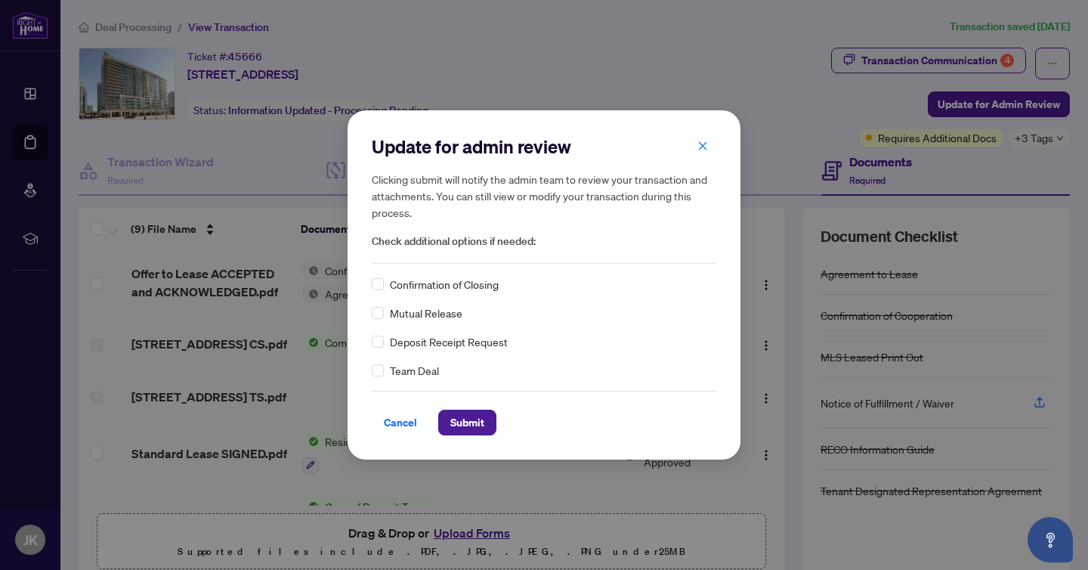
click at [388, 285] on div "Confirmation of Closing" at bounding box center [544, 284] width 345 height 17
click at [453, 429] on span "Submit" at bounding box center [467, 422] width 34 height 24
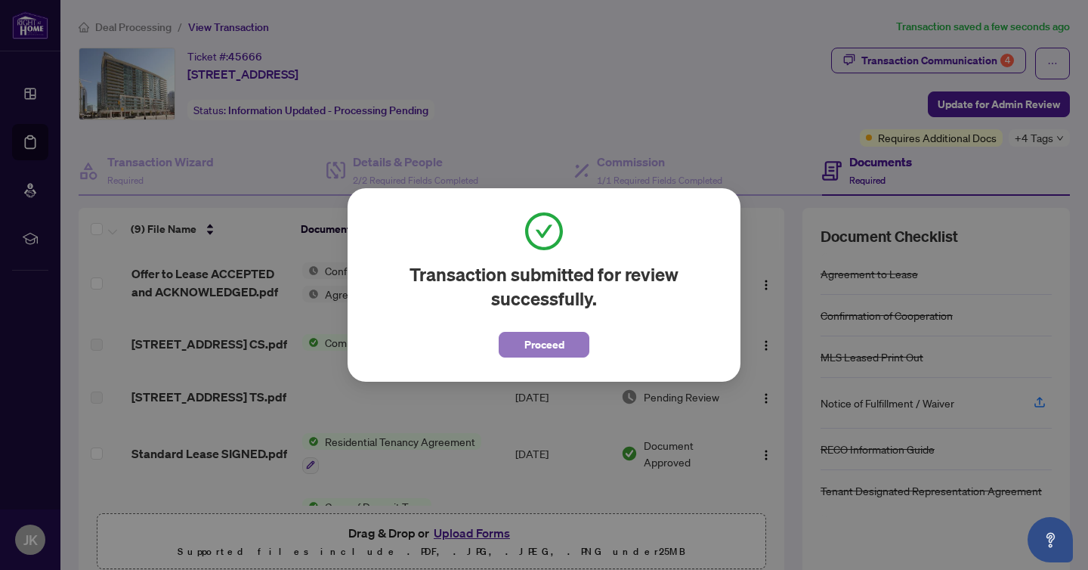
click at [545, 353] on span "Proceed" at bounding box center [545, 345] width 40 height 24
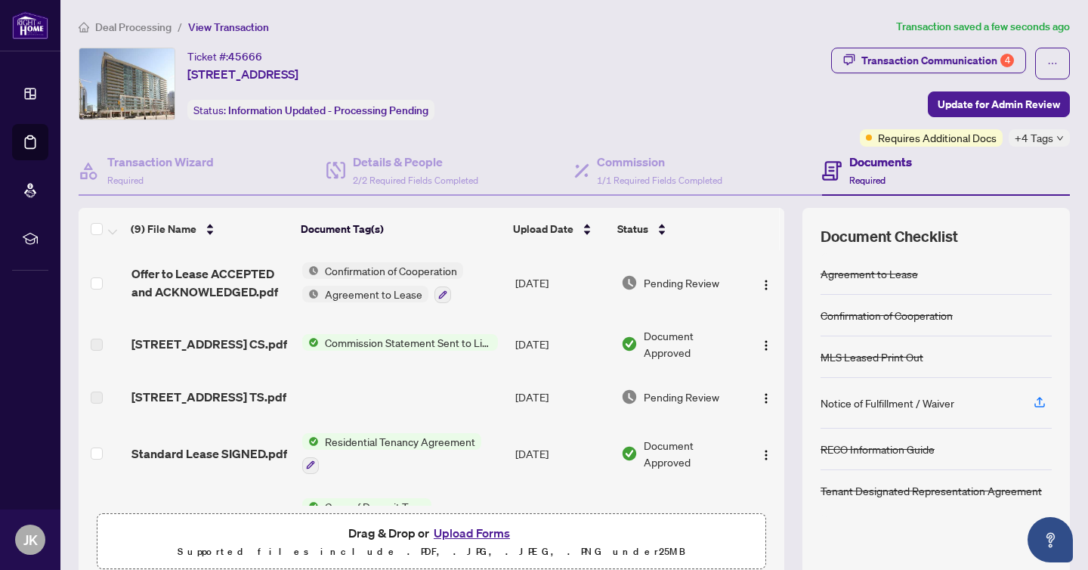
click at [676, 109] on div "Ticket #: 45666 501-51 Lower Simcoe St, Toronto, Ontario M5J 3A2, Canada Status…" at bounding box center [452, 84] width 747 height 73
click at [87, 19] on li "Deal Processing" at bounding box center [125, 26] width 93 height 17
click at [101, 20] on span "Deal Processing" at bounding box center [133, 27] width 76 height 14
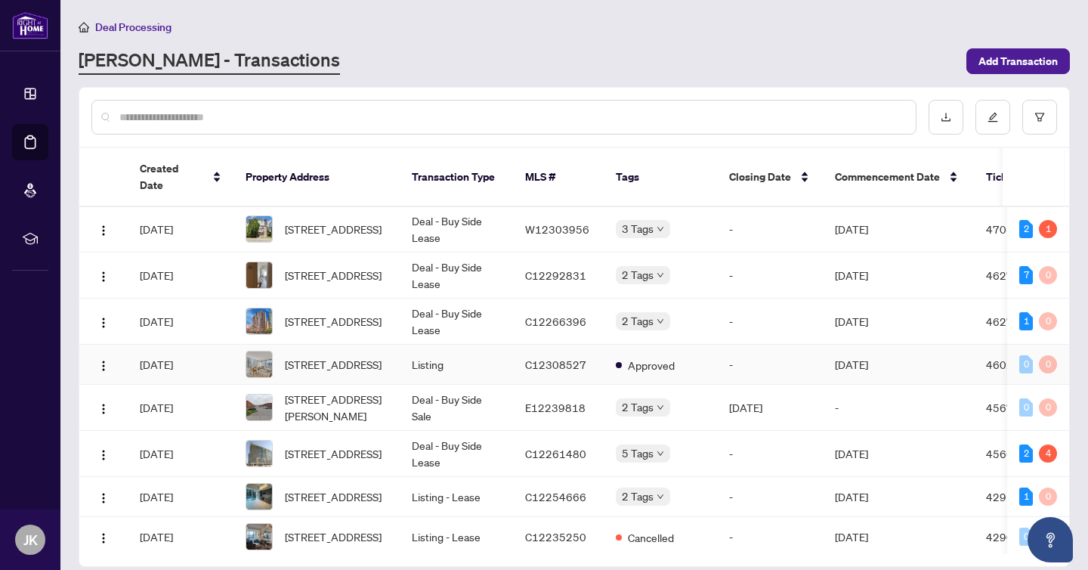
scroll to position [194, 0]
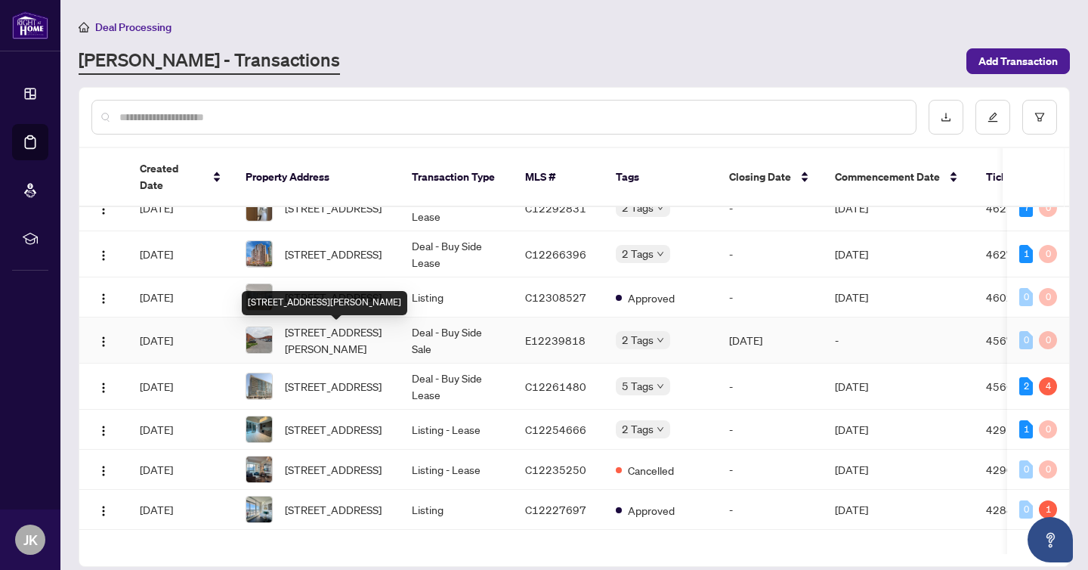
click at [342, 339] on span "[STREET_ADDRESS][PERSON_NAME]" at bounding box center [336, 340] width 103 height 33
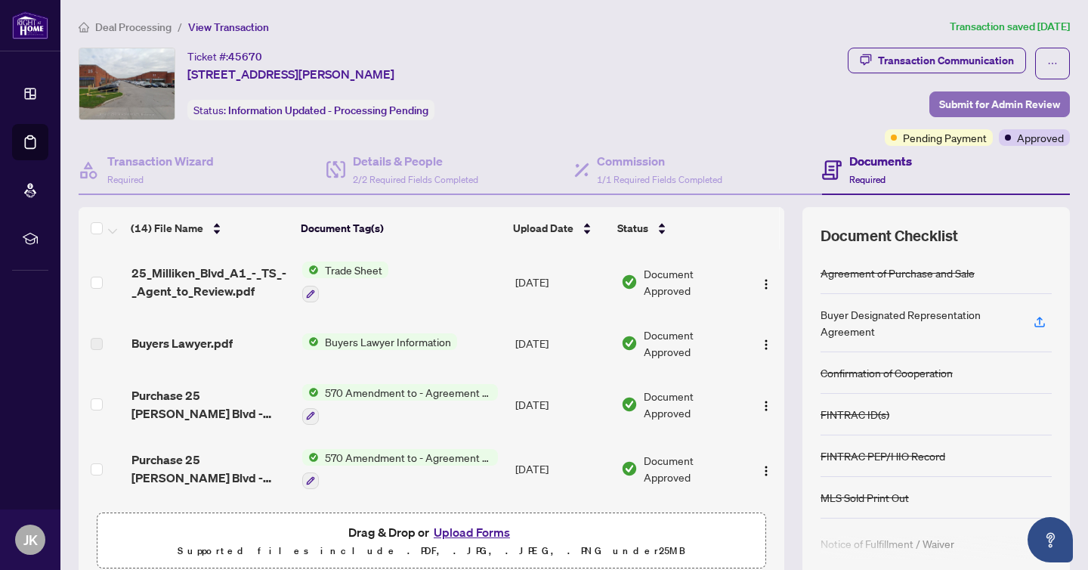
click at [987, 103] on span "Submit for Admin Review" at bounding box center [1000, 104] width 121 height 24
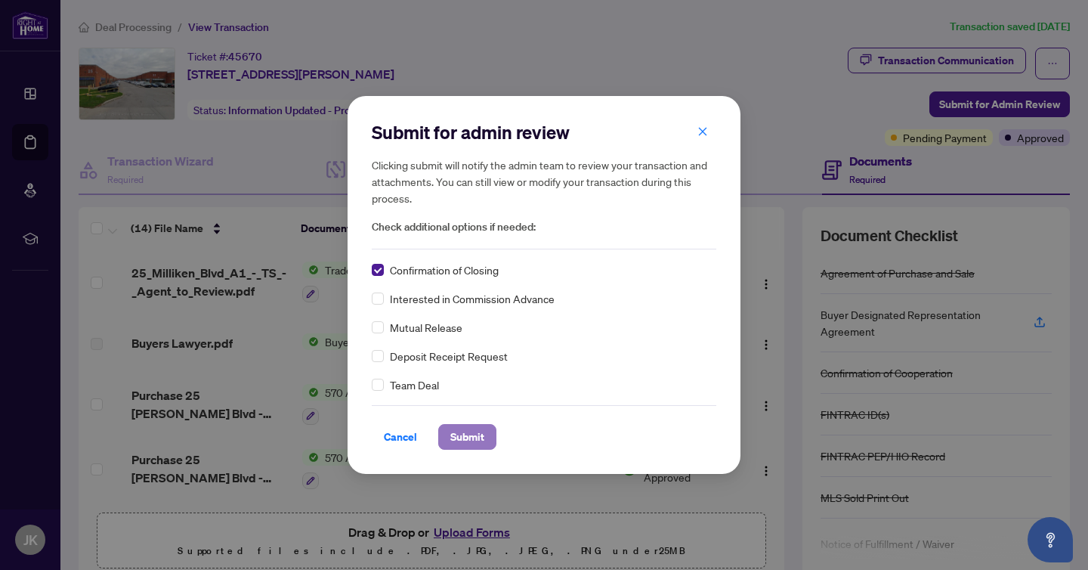
click at [469, 442] on span "Submit" at bounding box center [467, 437] width 34 height 24
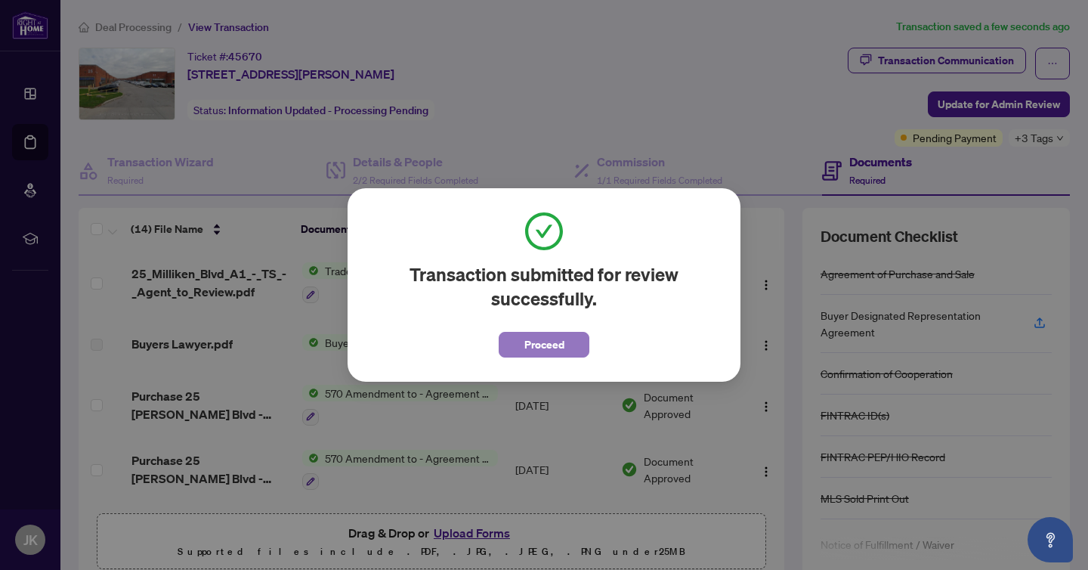
click at [561, 345] on span "Proceed" at bounding box center [545, 345] width 40 height 24
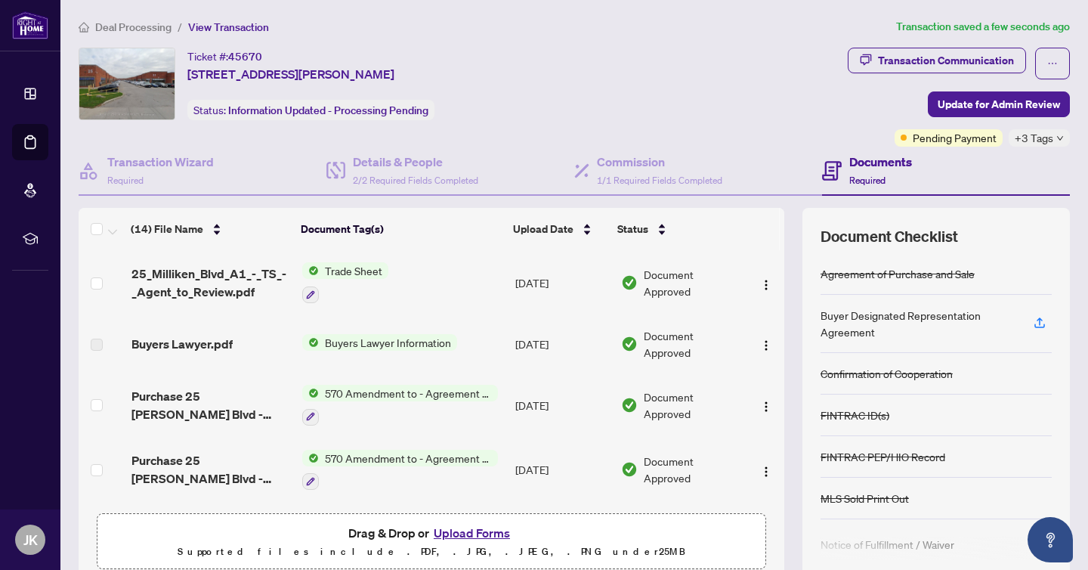
click at [1054, 139] on div "+3 Tags" at bounding box center [1039, 137] width 61 height 17
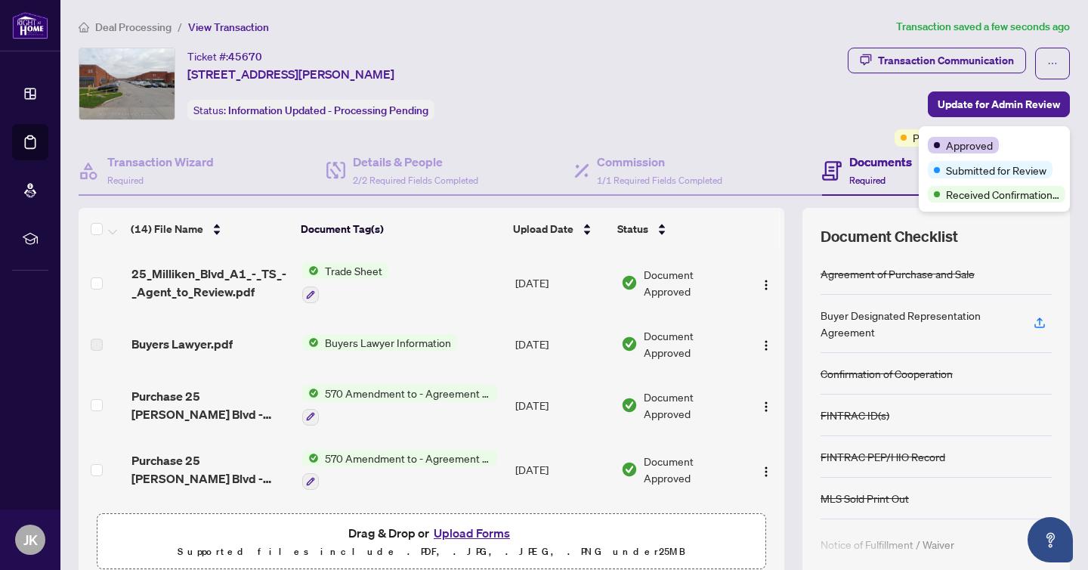
click at [692, 105] on div "Ticket #: 45670 A1-25 Milliken Blvd, Toronto, Ontario M1V 5H8, Canada Status: I…" at bounding box center [460, 84] width 763 height 73
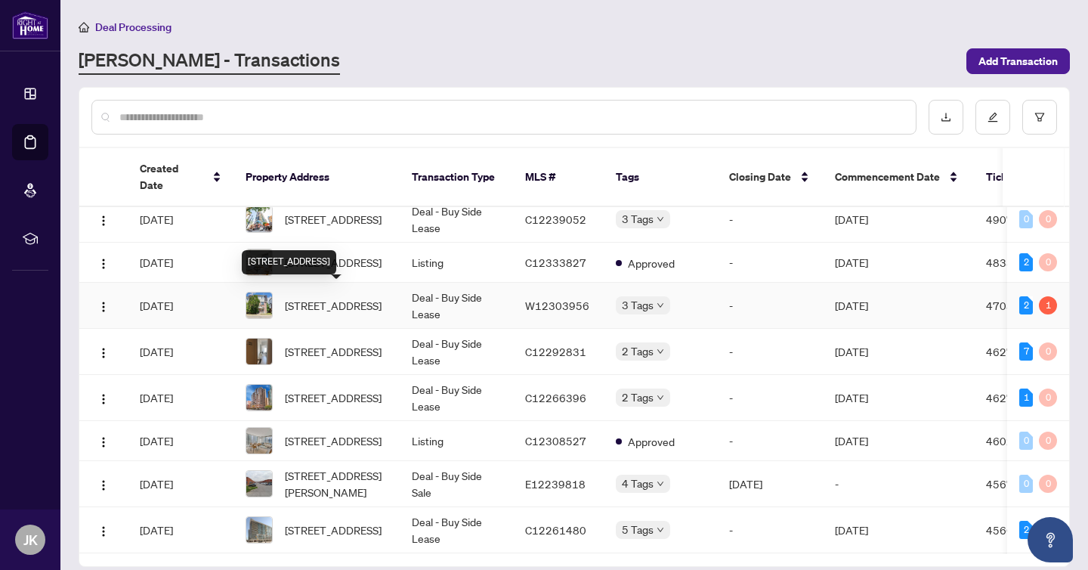
scroll to position [54, 0]
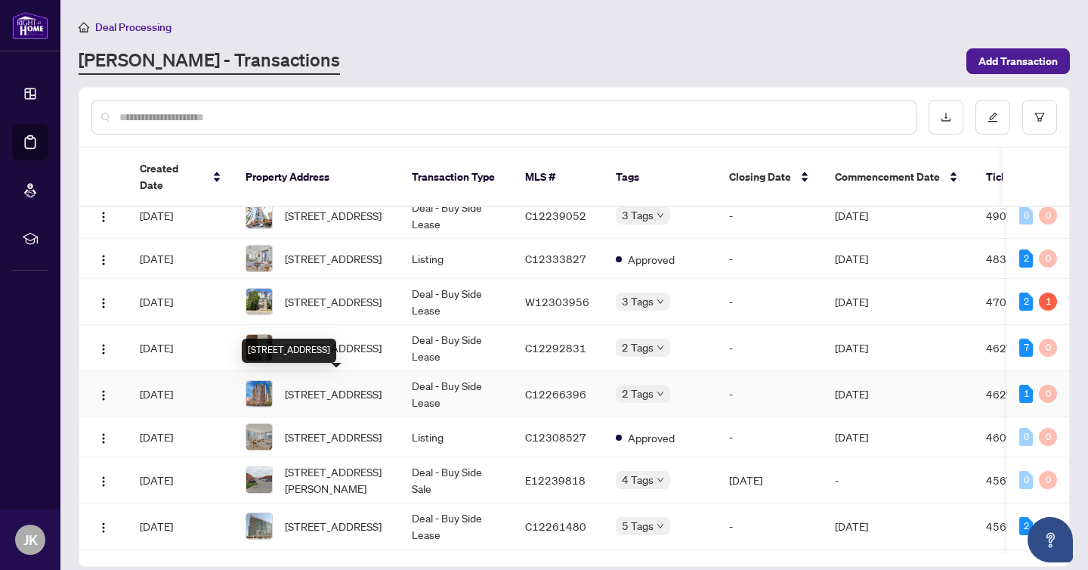
click at [339, 390] on span "[STREET_ADDRESS]" at bounding box center [333, 393] width 97 height 17
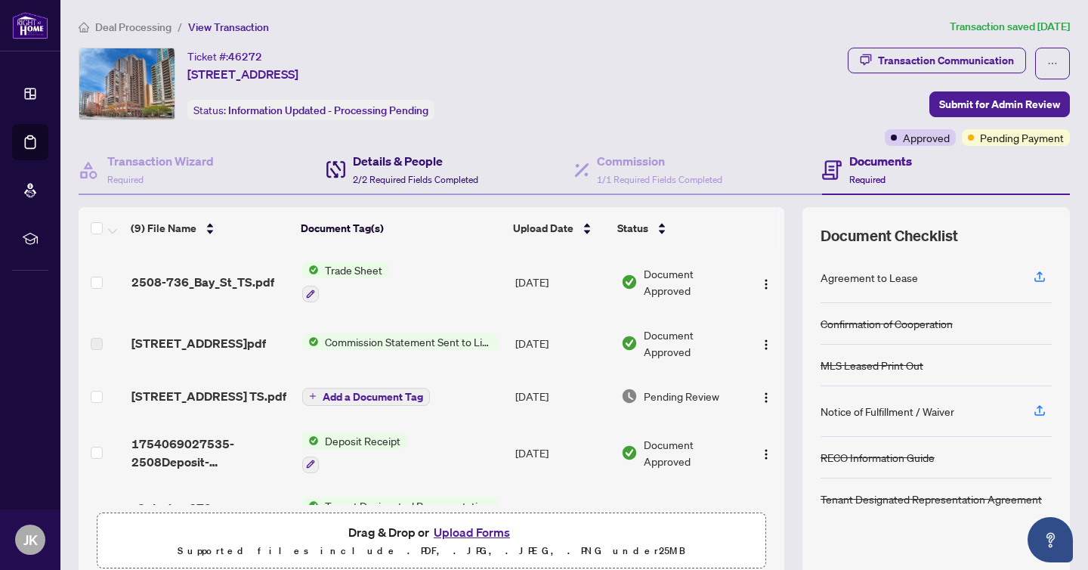
click at [449, 167] on h4 "Details & People" at bounding box center [415, 161] width 125 height 18
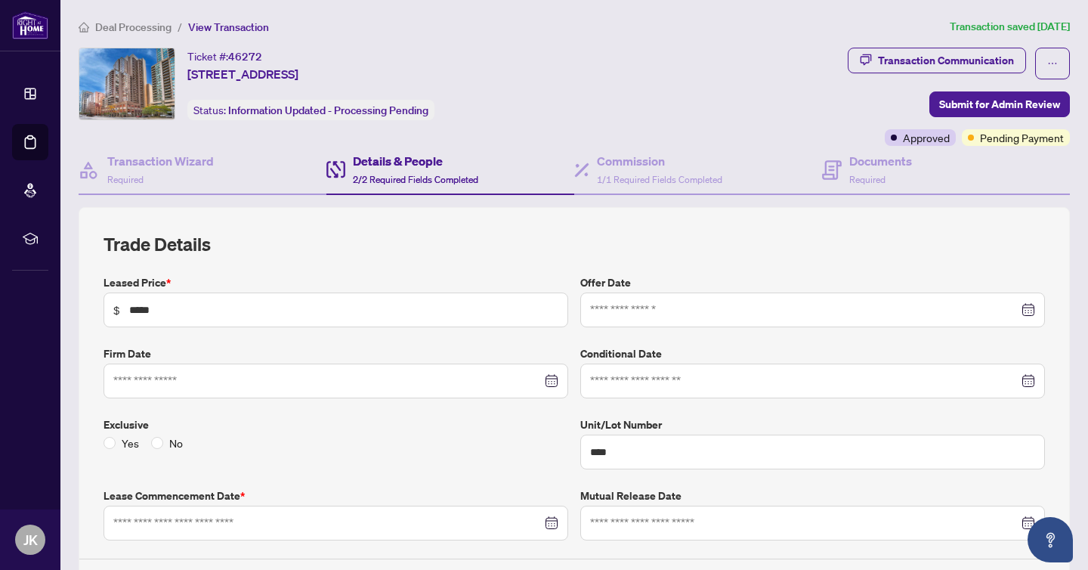
type input "**********"
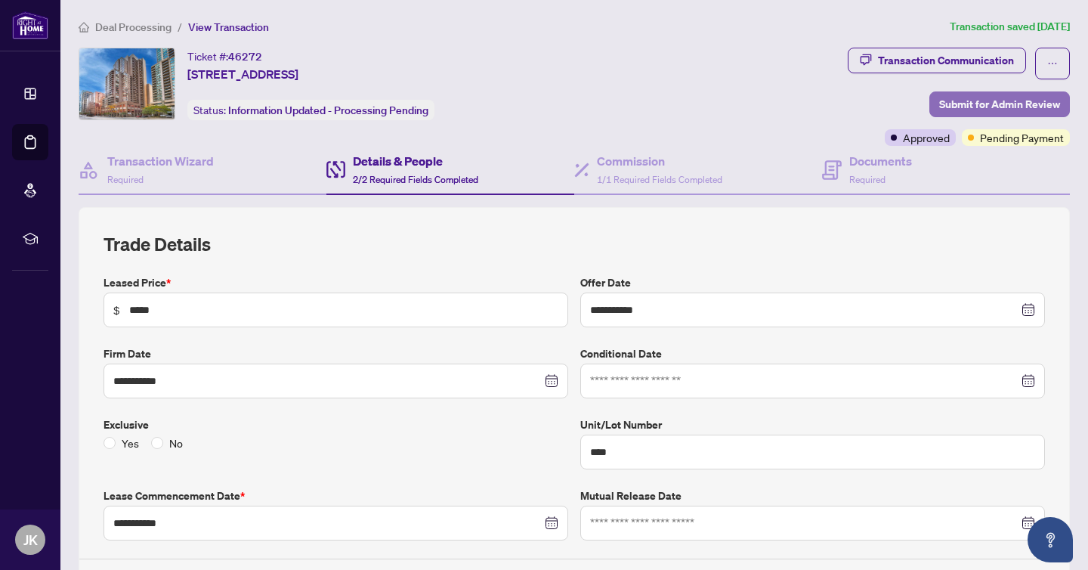
click at [984, 103] on span "Submit for Admin Review" at bounding box center [1000, 104] width 121 height 24
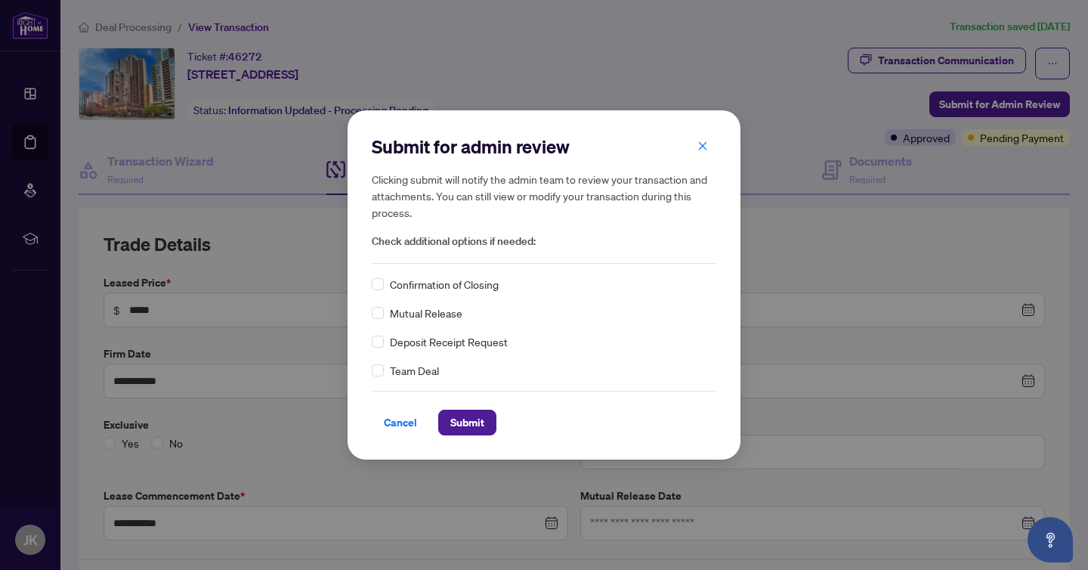
click at [388, 283] on div "Confirmation of Closing" at bounding box center [544, 284] width 345 height 17
click at [478, 419] on span "Submit" at bounding box center [467, 422] width 34 height 24
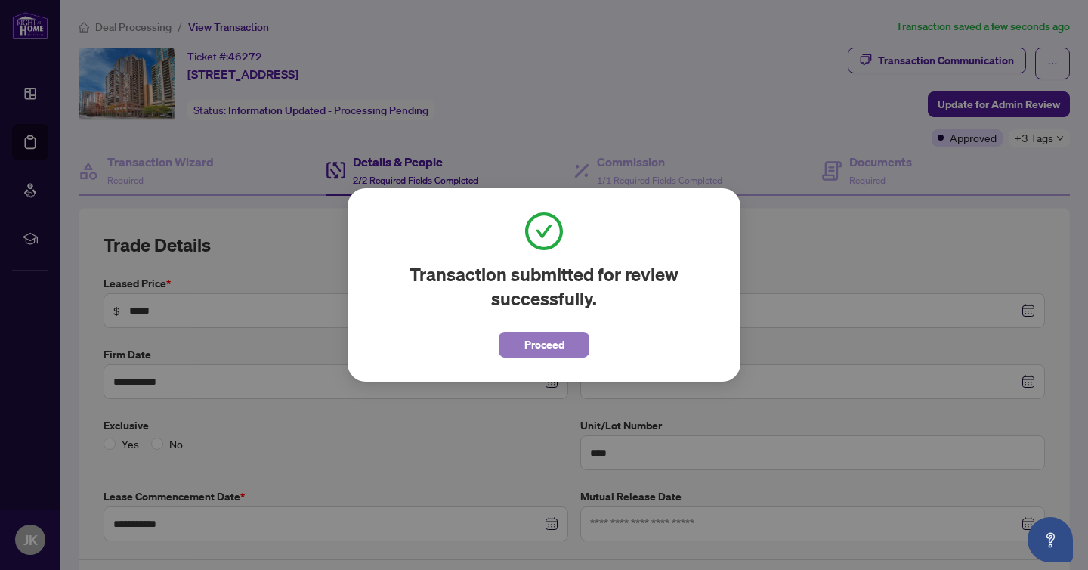
click at [554, 351] on span "Proceed" at bounding box center [545, 345] width 40 height 24
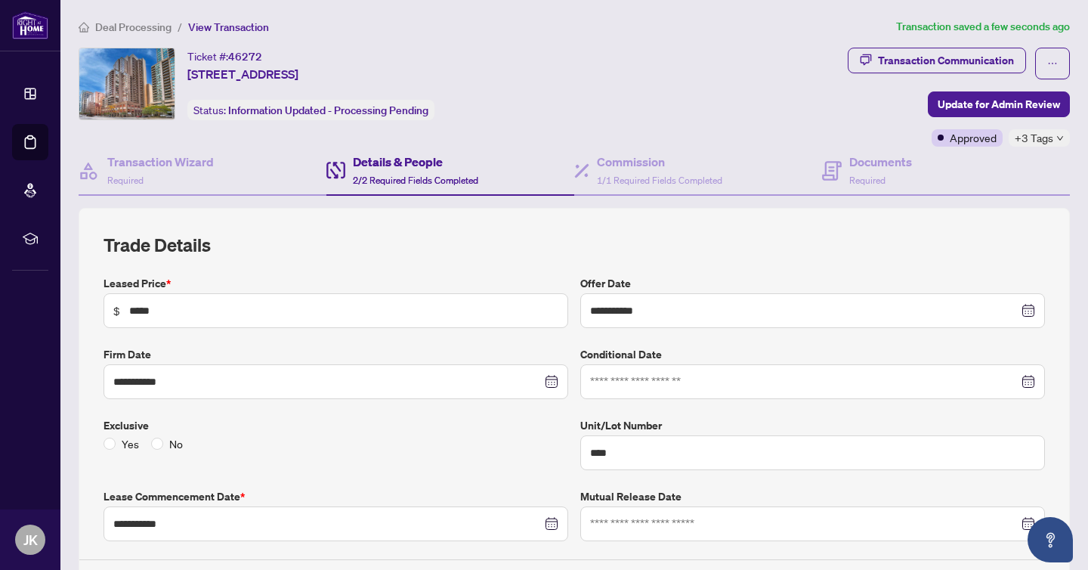
click at [724, 117] on div "Ticket #: 46272 2508-736 Bay St, Toronto, Ontario M5G 1N6, Canada Status: Infor…" at bounding box center [460, 84] width 763 height 73
click at [134, 26] on span "Deal Processing" at bounding box center [133, 27] width 76 height 14
